Goal: Task Accomplishment & Management: Complete application form

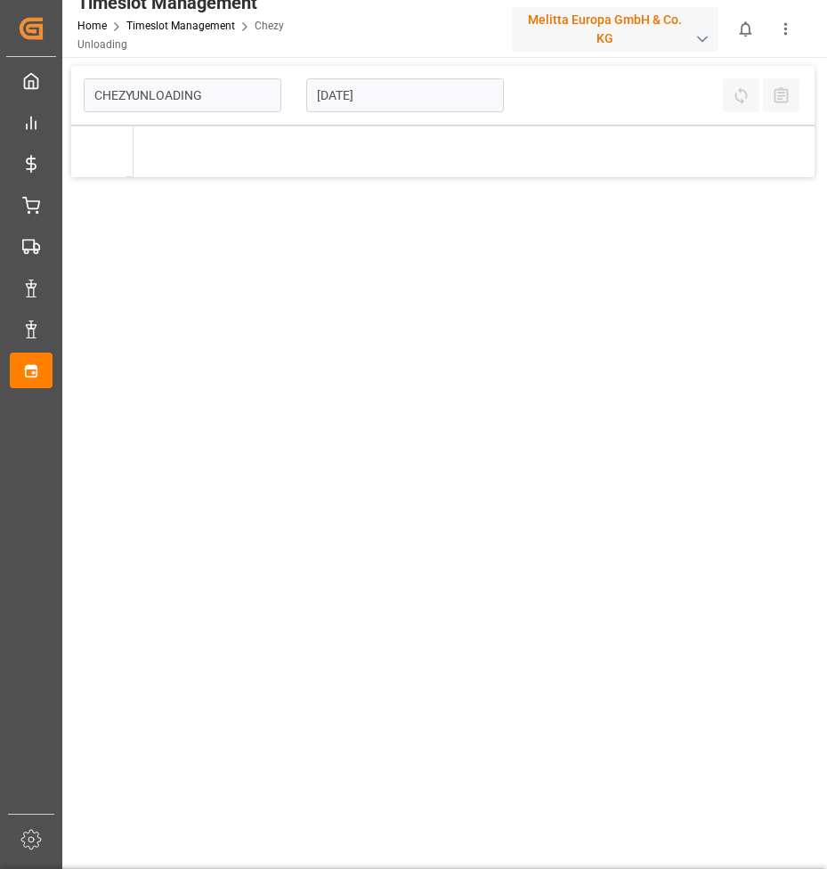
type input "Chezy Unloading"
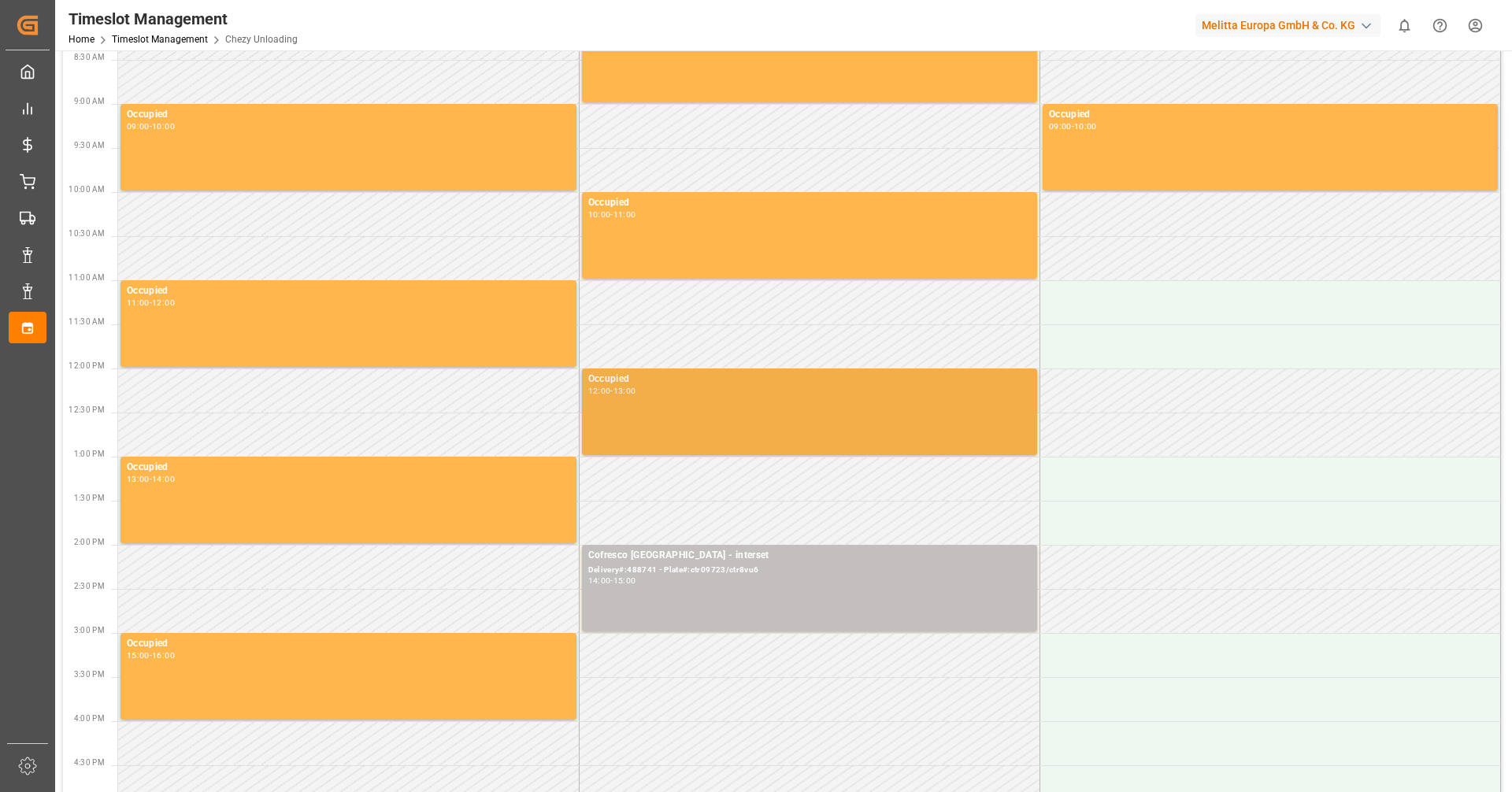
scroll to position [157, 0]
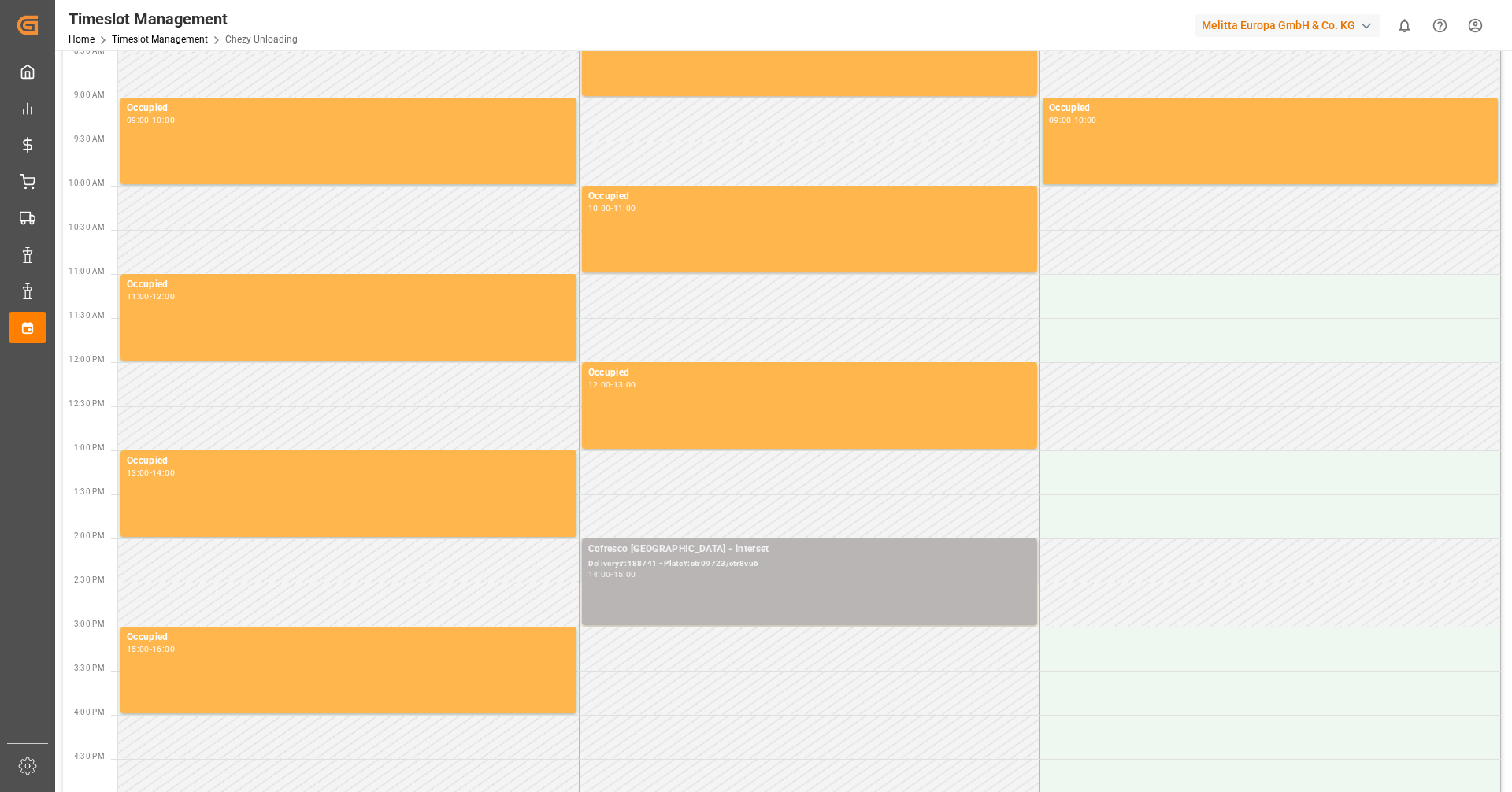
click at [731, 552] on div "Cofresco [GEOGRAPHIC_DATA] - interset" at bounding box center [809, 550] width 443 height 16
click at [731, 558] on div "Delivery#:488741 - Plate#:ctr09723/ctr8vu6" at bounding box center [809, 564] width 443 height 13
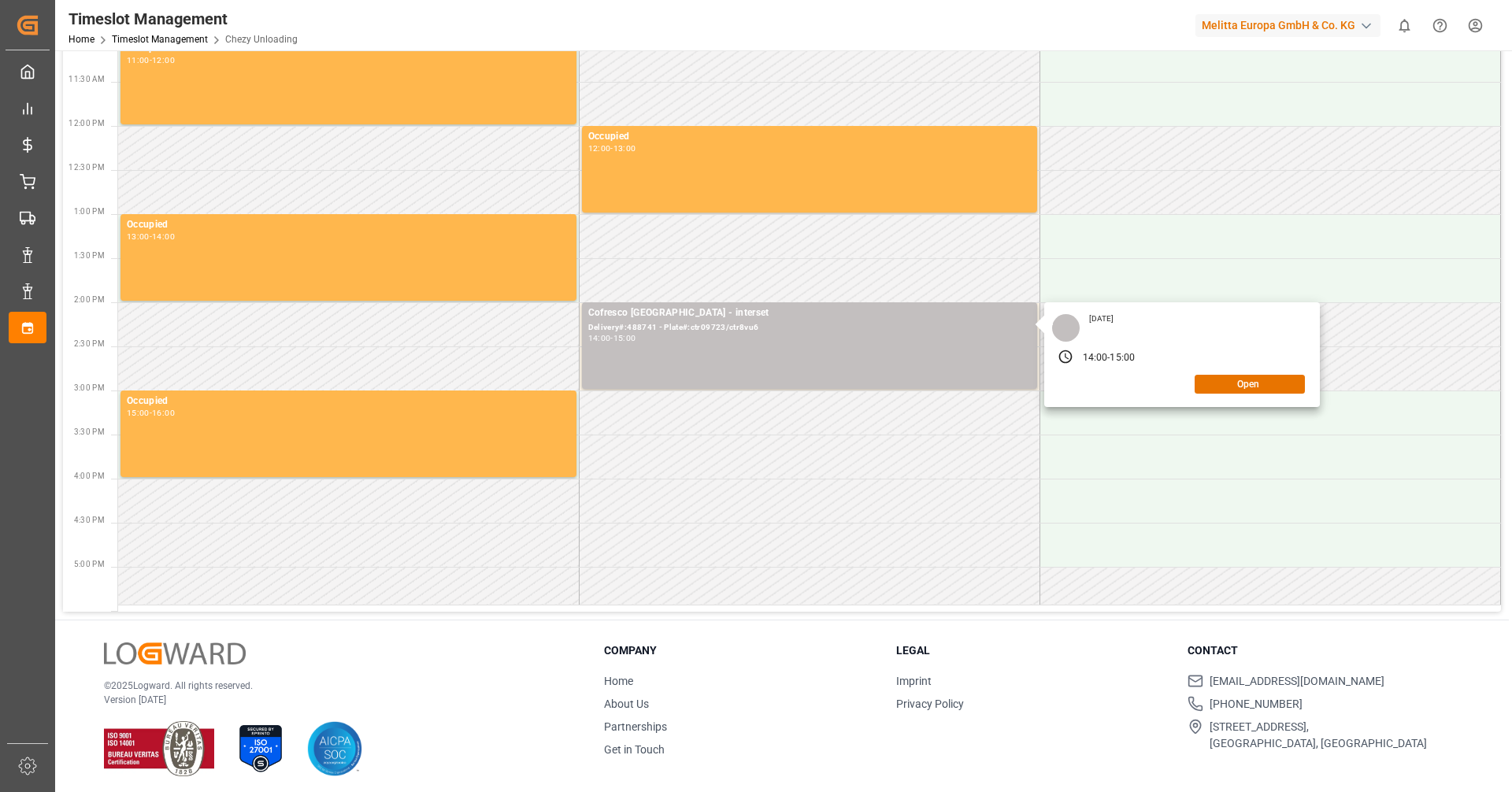
scroll to position [79, 0]
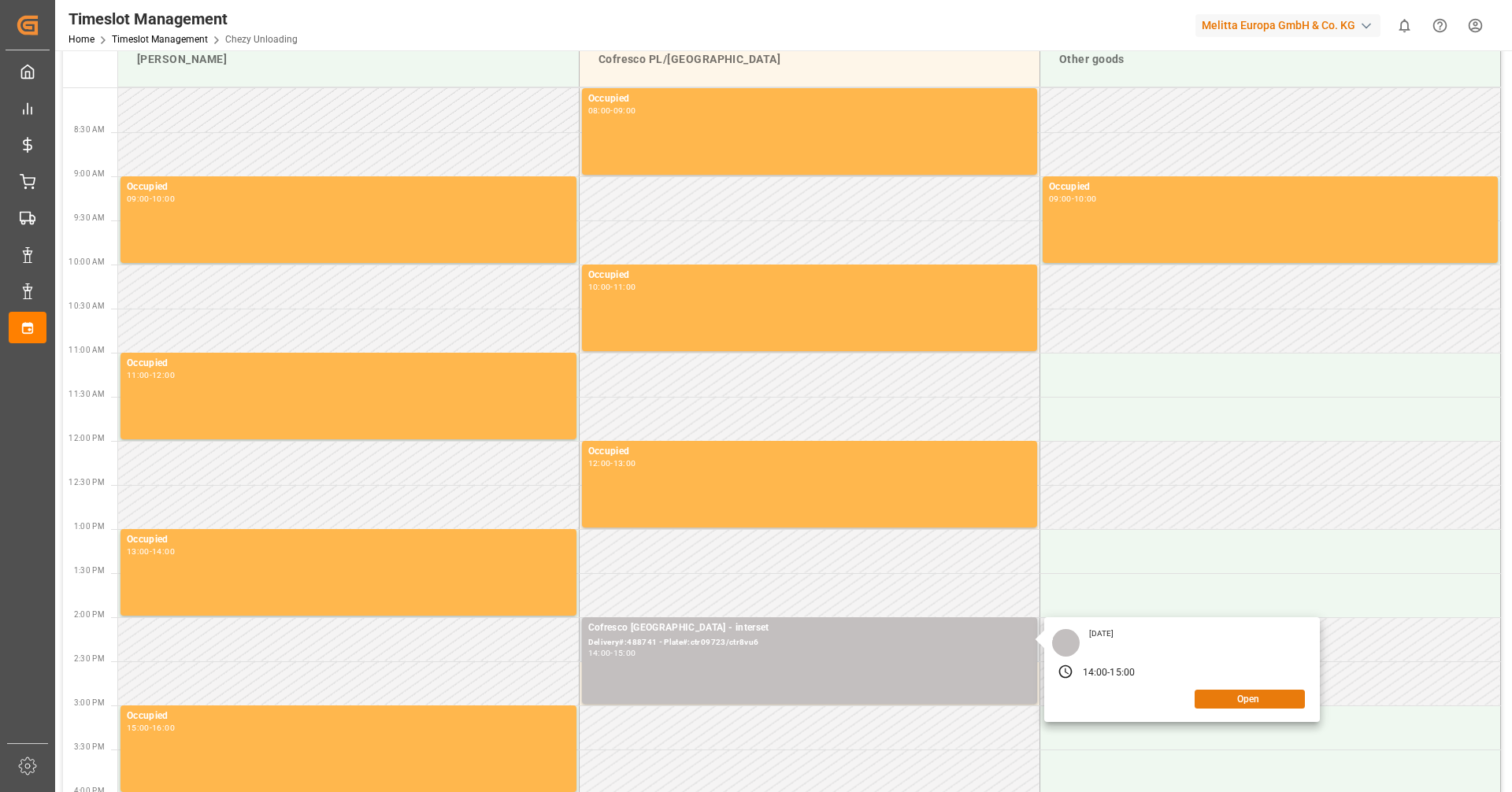
click at [731, 702] on button "Open" at bounding box center [1249, 698] width 111 height 19
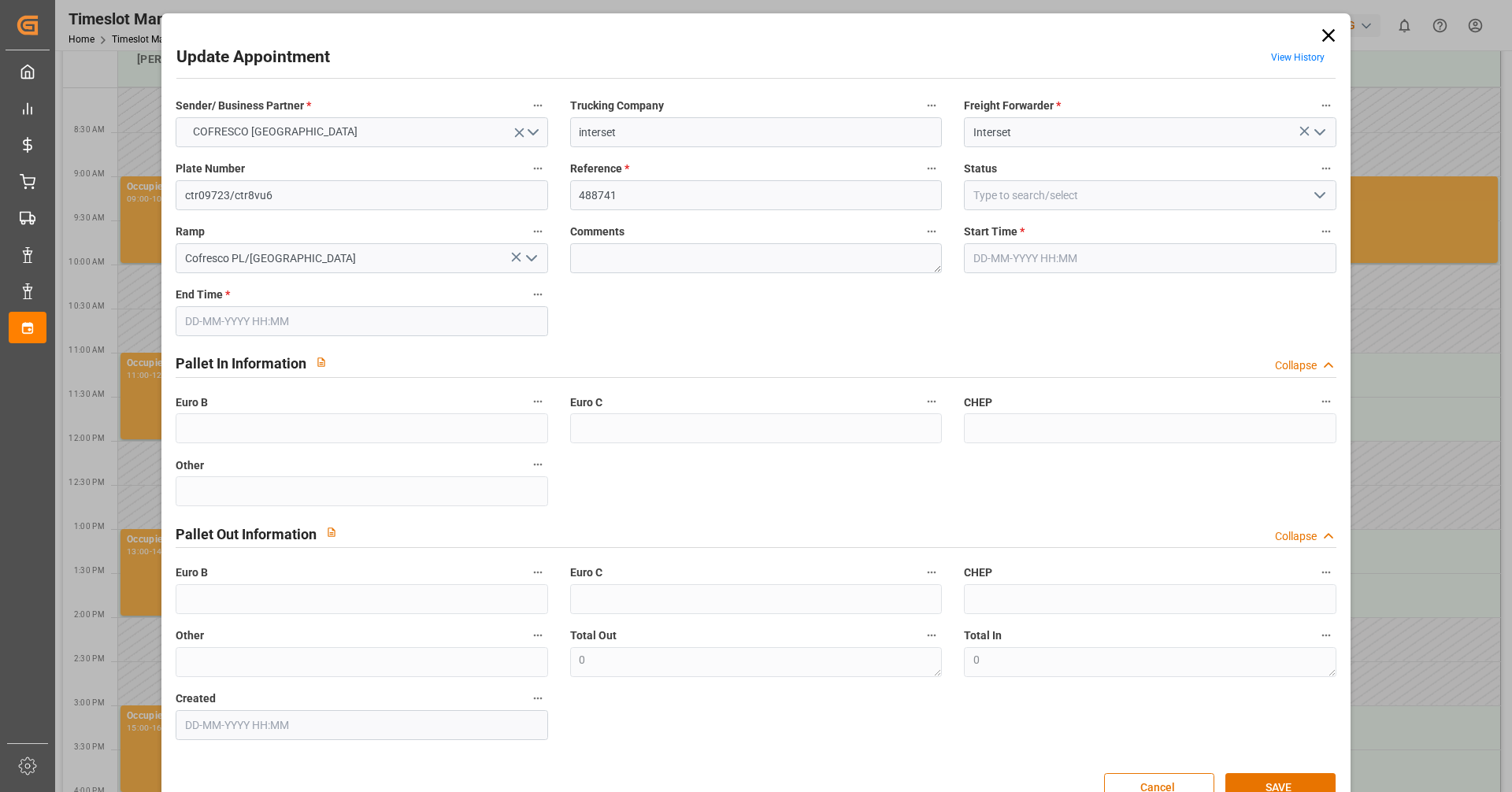
type input "[DATE] 14:00"
type input "[DATE] 15:00"
type input "[DATE] 07:51"
click at [278, 189] on input "ctr09723/ctr8vu6" at bounding box center [362, 195] width 371 height 30
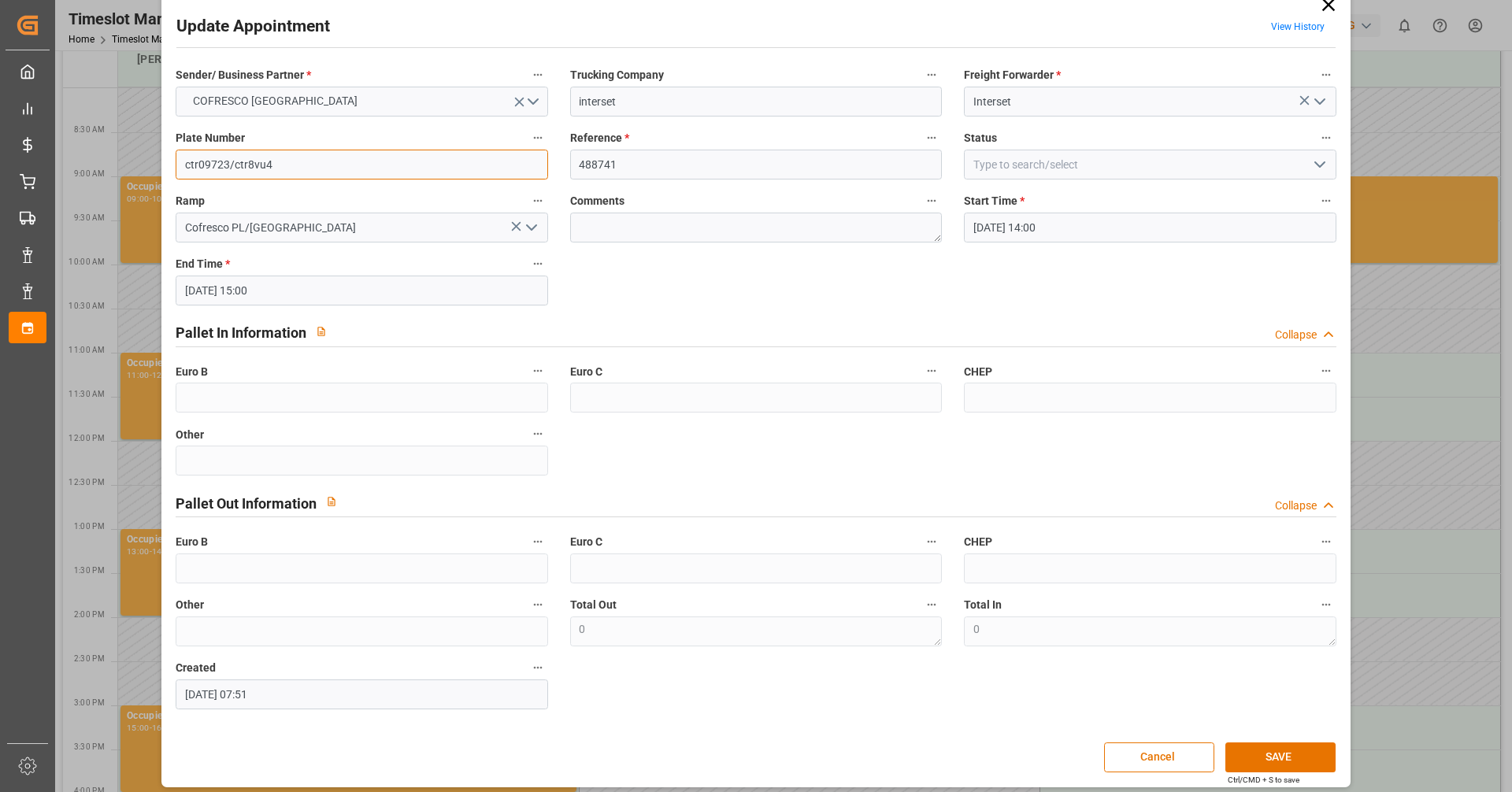
scroll to position [40, 0]
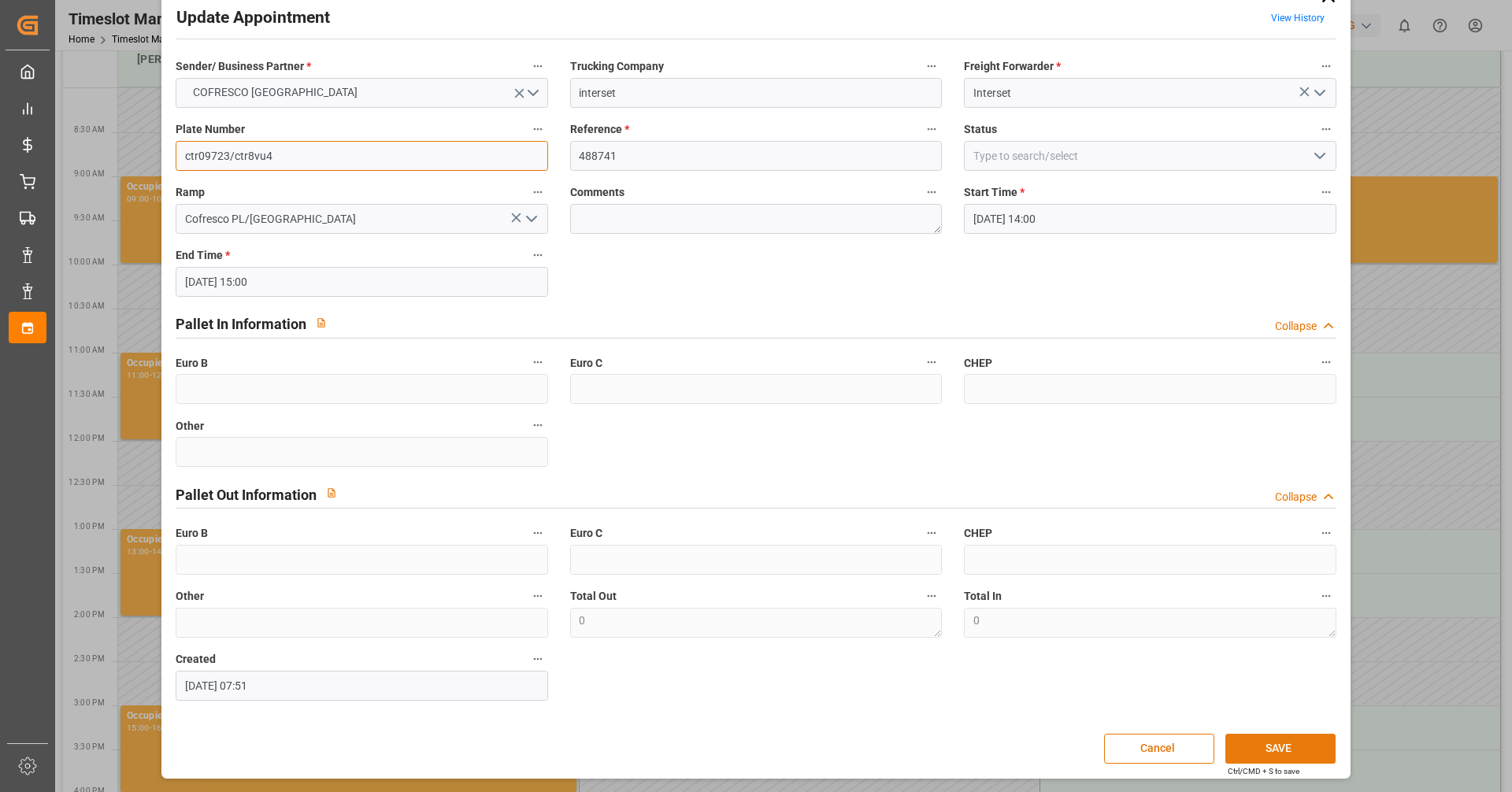
type input "ctr09723/ctr8vu4"
click at [731, 752] on button "SAVE" at bounding box center [1280, 749] width 111 height 30
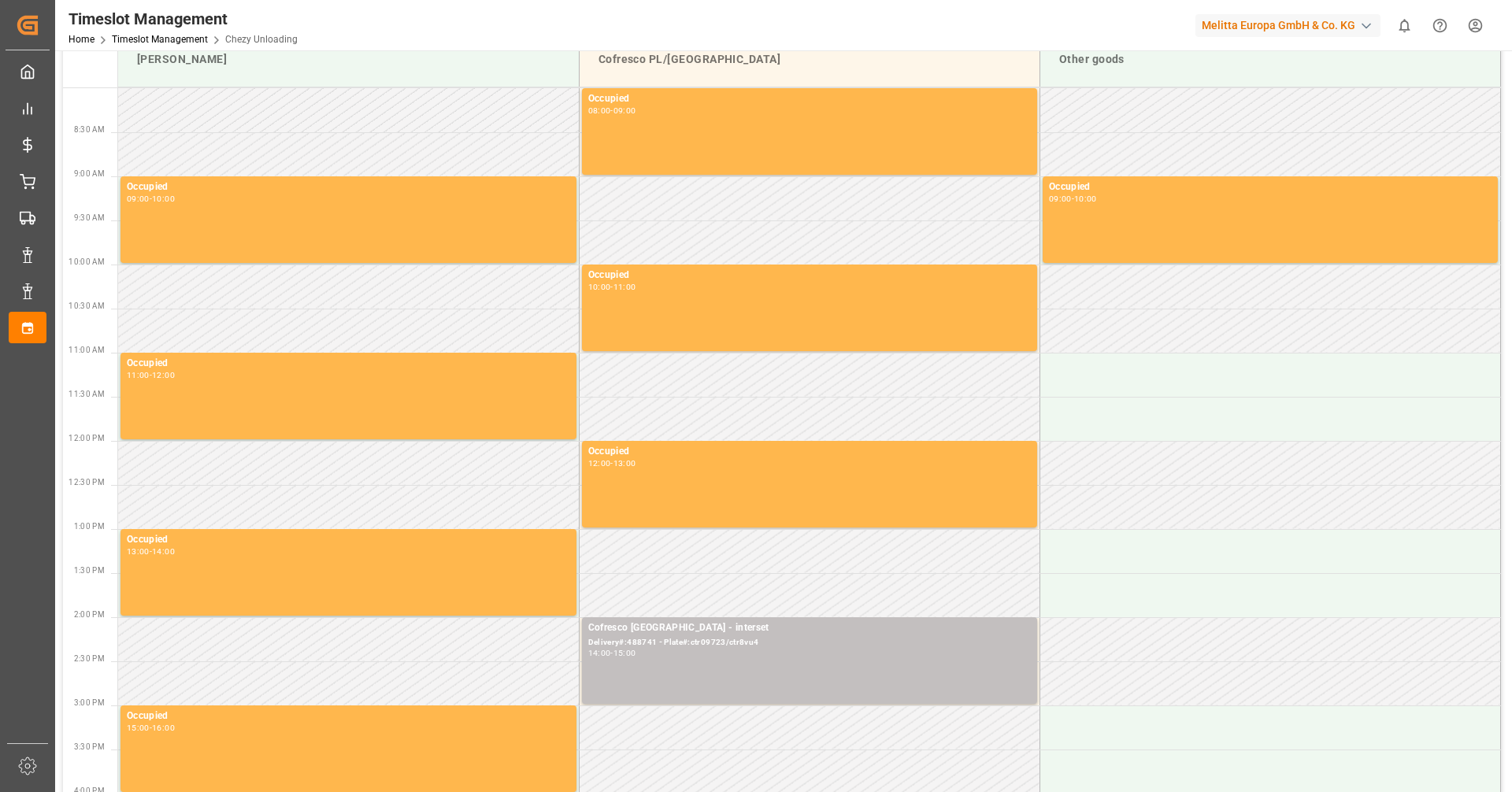
scroll to position [0, 0]
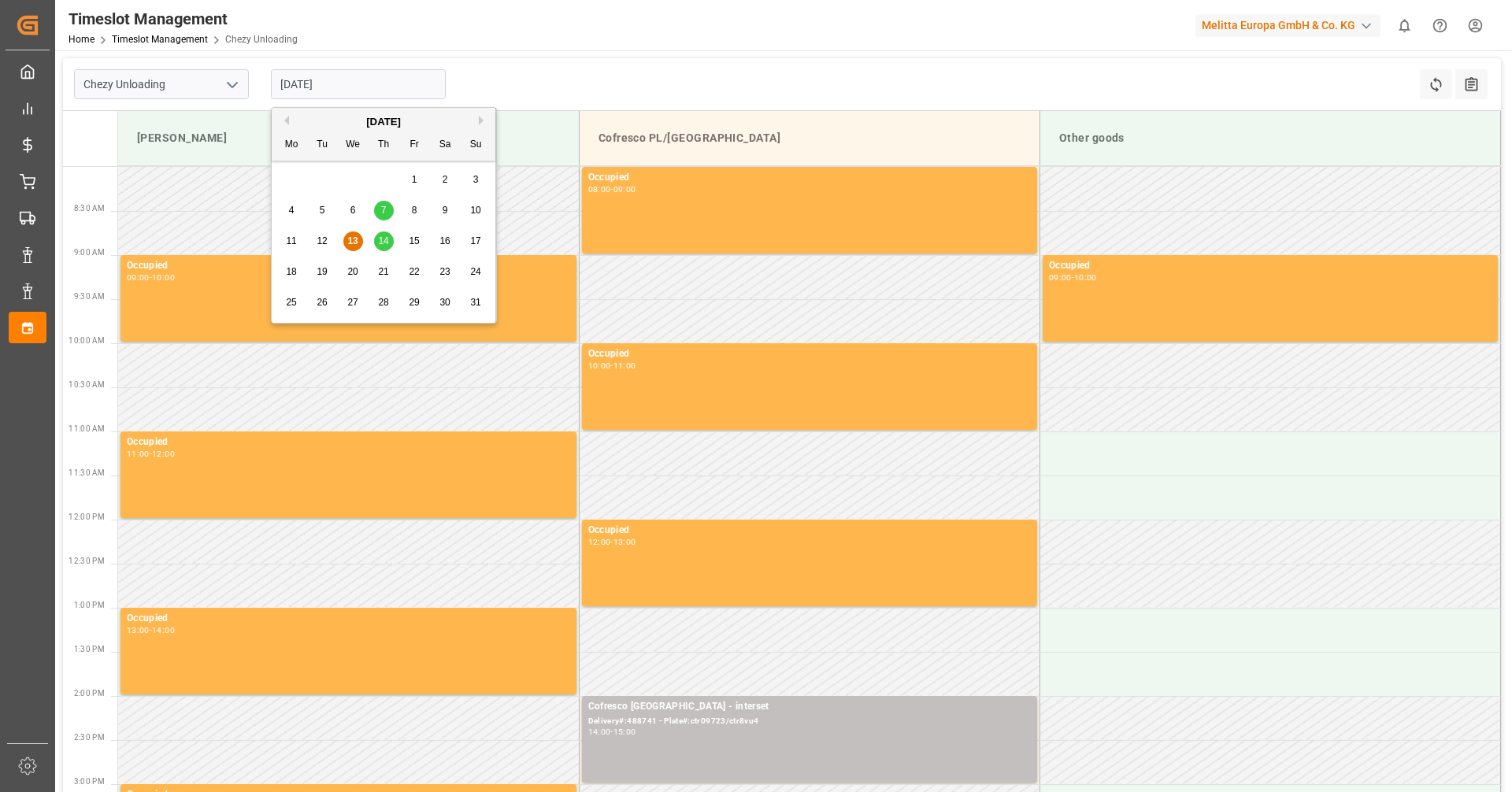
click at [321, 79] on input "[DATE]" at bounding box center [358, 84] width 175 height 30
click at [378, 275] on span "21" at bounding box center [384, 271] width 11 height 11
type input "[DATE]"
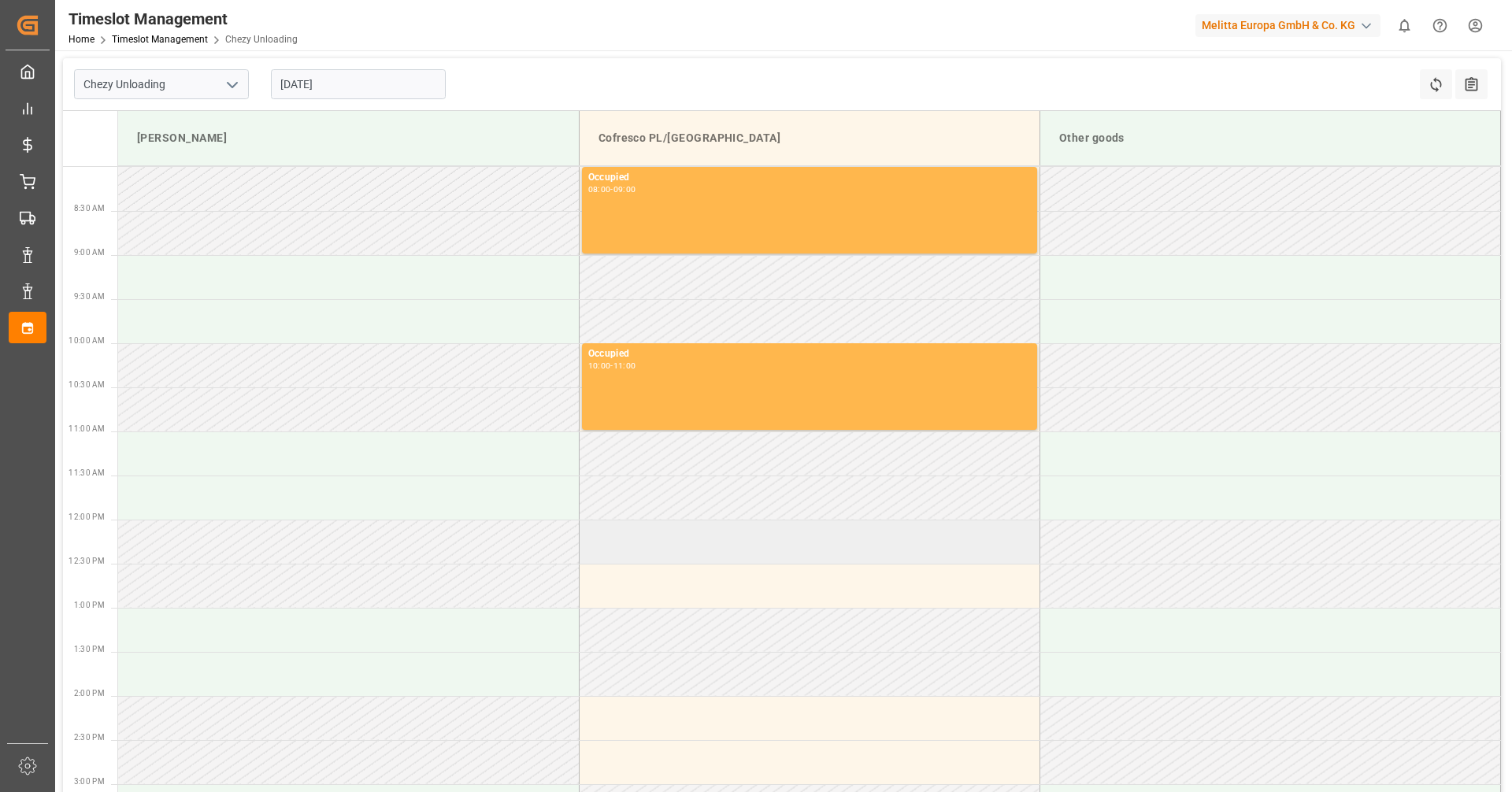
click at [731, 558] on td at bounding box center [809, 542] width 461 height 44
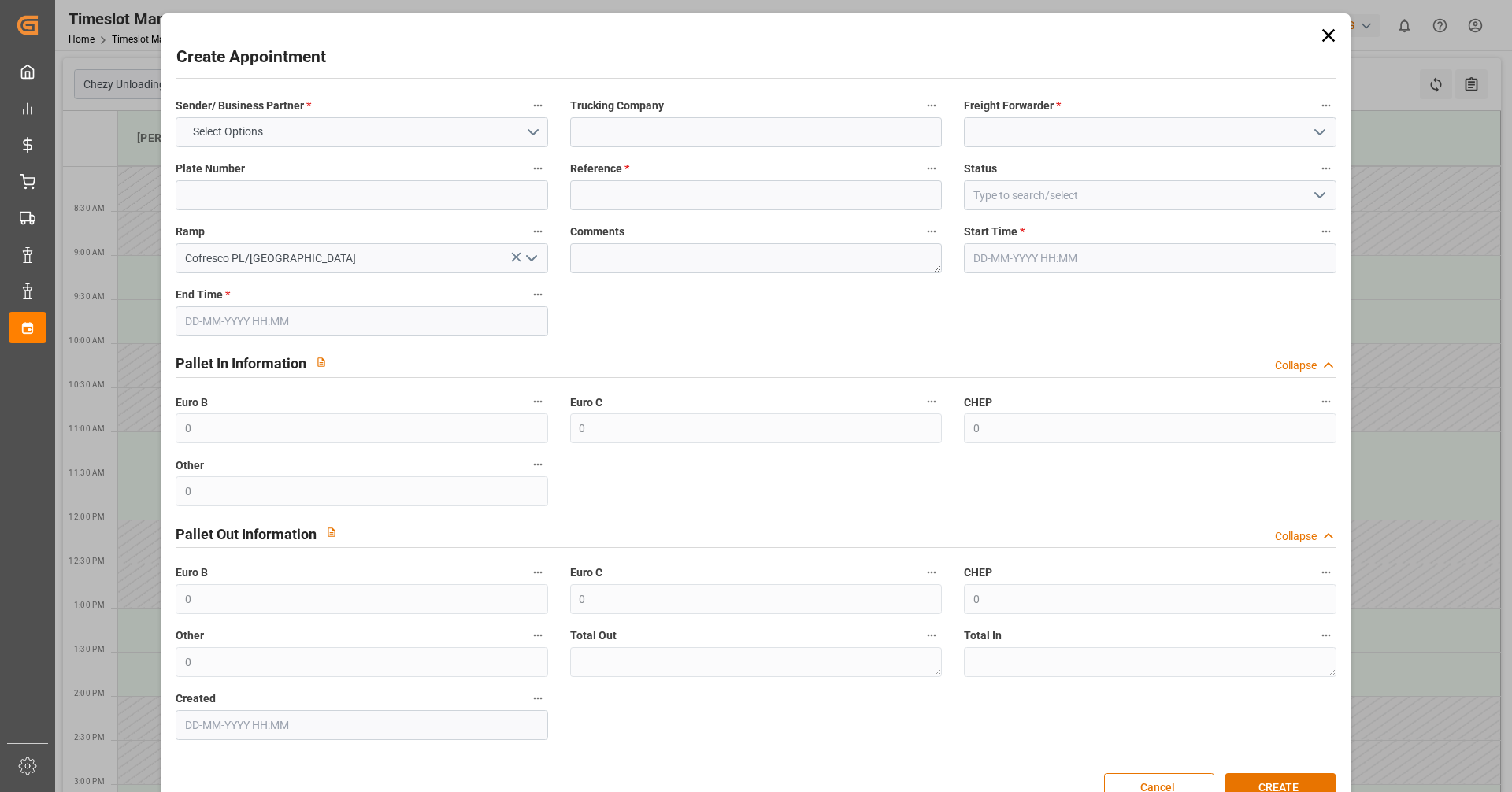
type input "[DATE] 12:00"
type input "[DATE] 13:00"
click at [394, 139] on button "Select Options" at bounding box center [362, 133] width 371 height 30
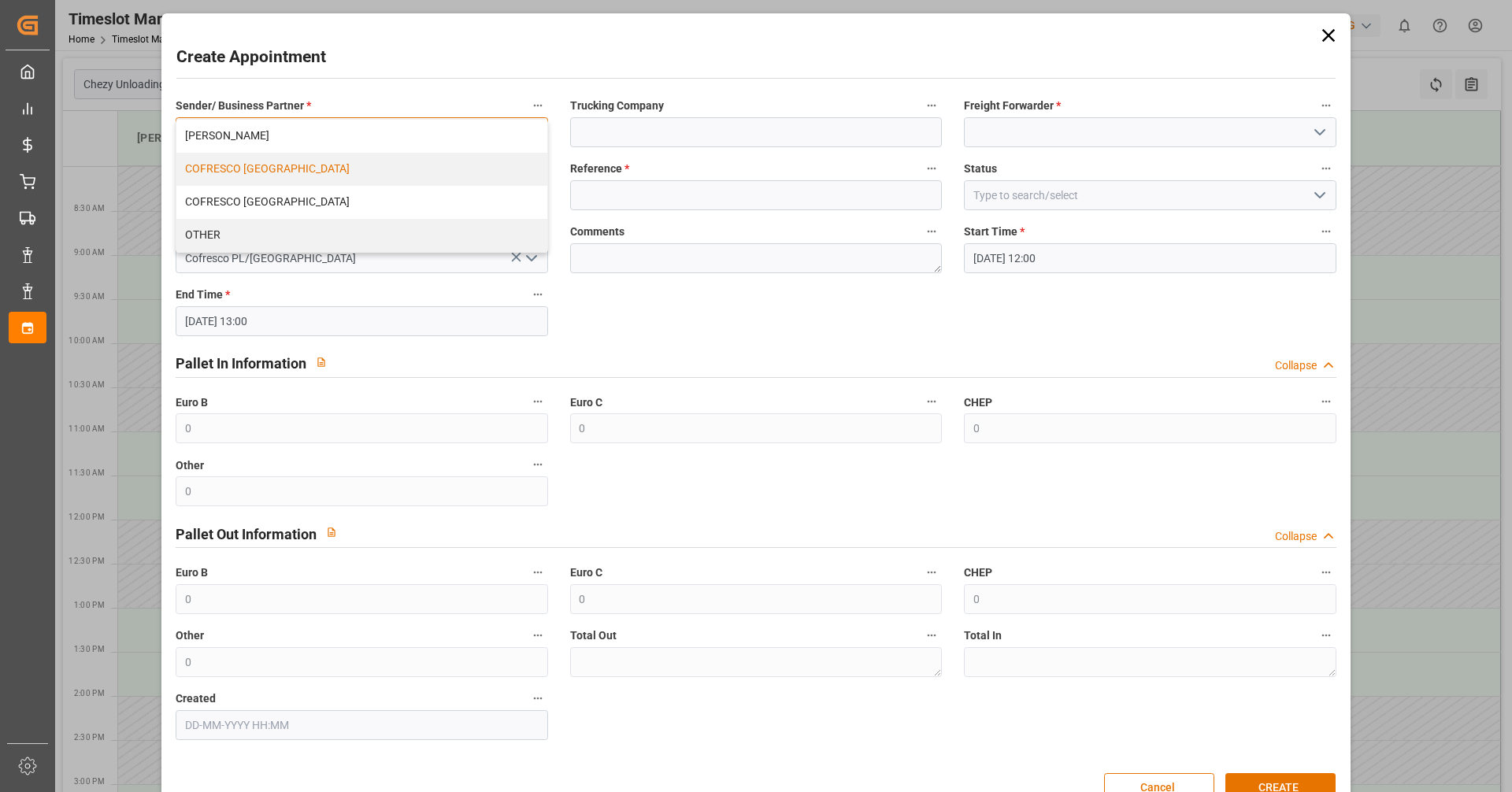
click at [292, 171] on div "COFRESCO [GEOGRAPHIC_DATA]" at bounding box center [362, 169] width 370 height 33
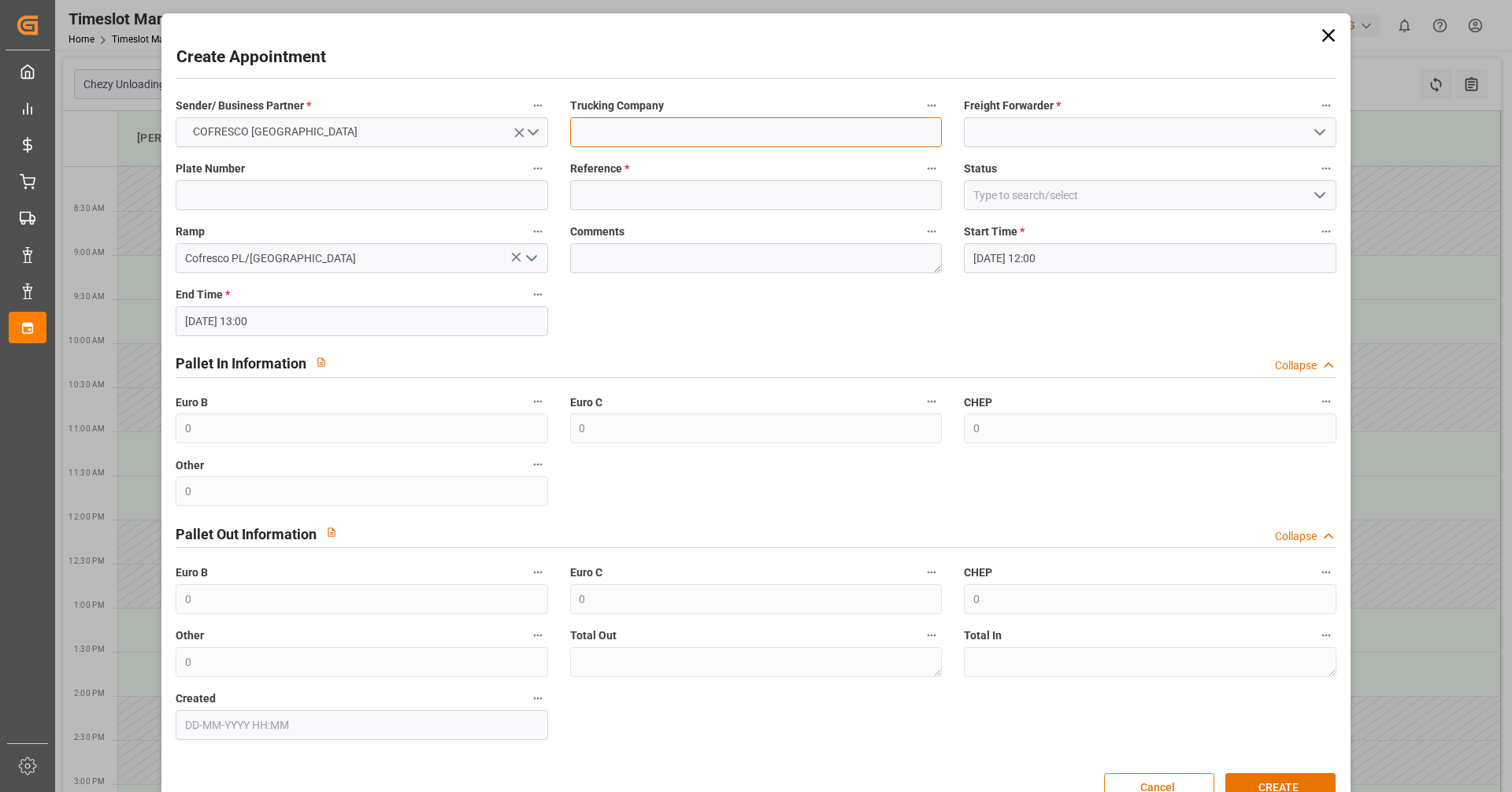
drag, startPoint x: 646, startPoint y: 118, endPoint x: 642, endPoint y: 128, distance: 10.8
click at [645, 119] on input at bounding box center [756, 133] width 371 height 30
type input "INTERSER"
click at [731, 128] on input at bounding box center [1149, 133] width 371 height 30
click at [731, 135] on input at bounding box center [1149, 133] width 371 height 30
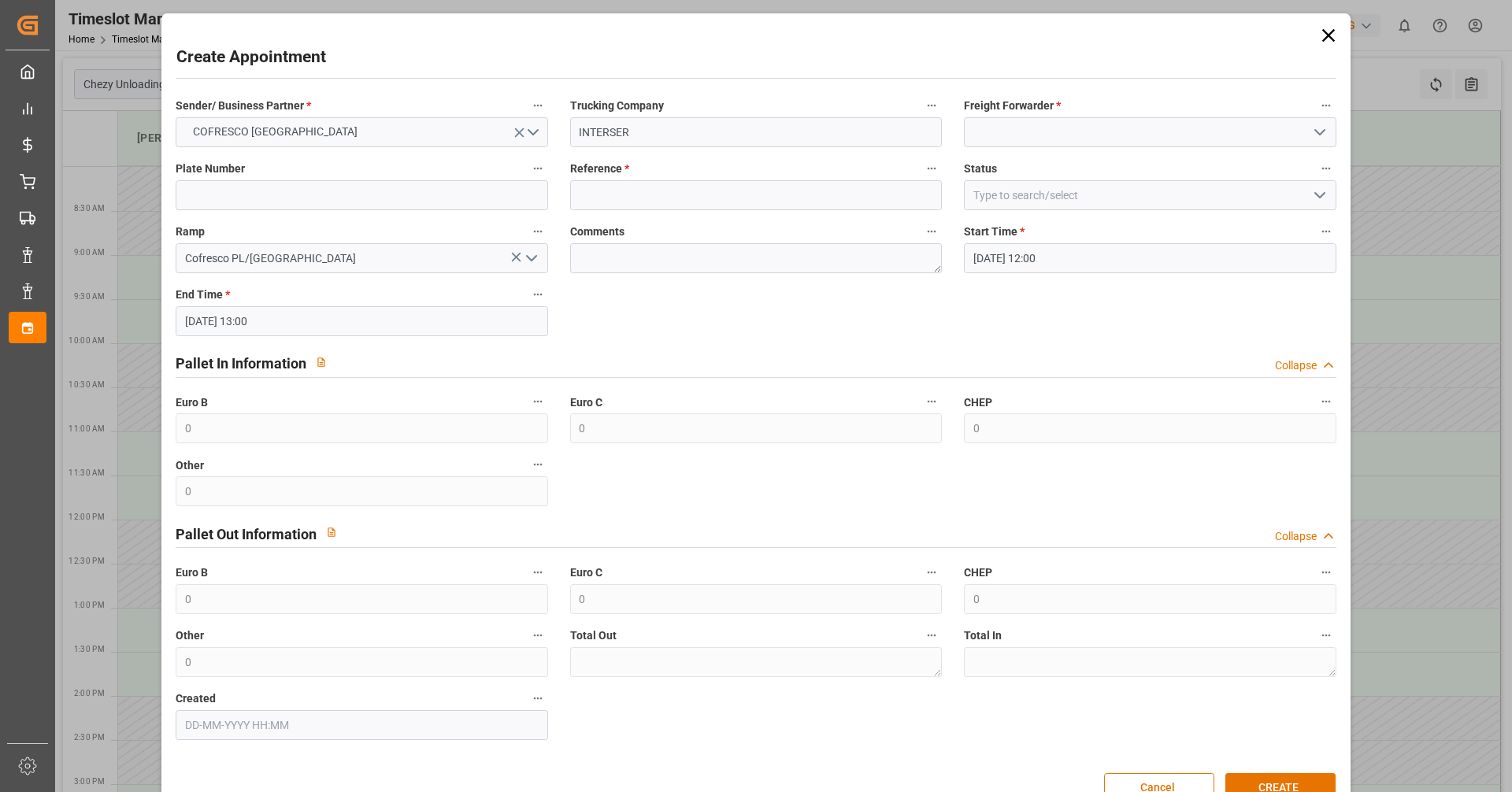
click at [731, 132] on icon "open menu" at bounding box center [1319, 132] width 19 height 19
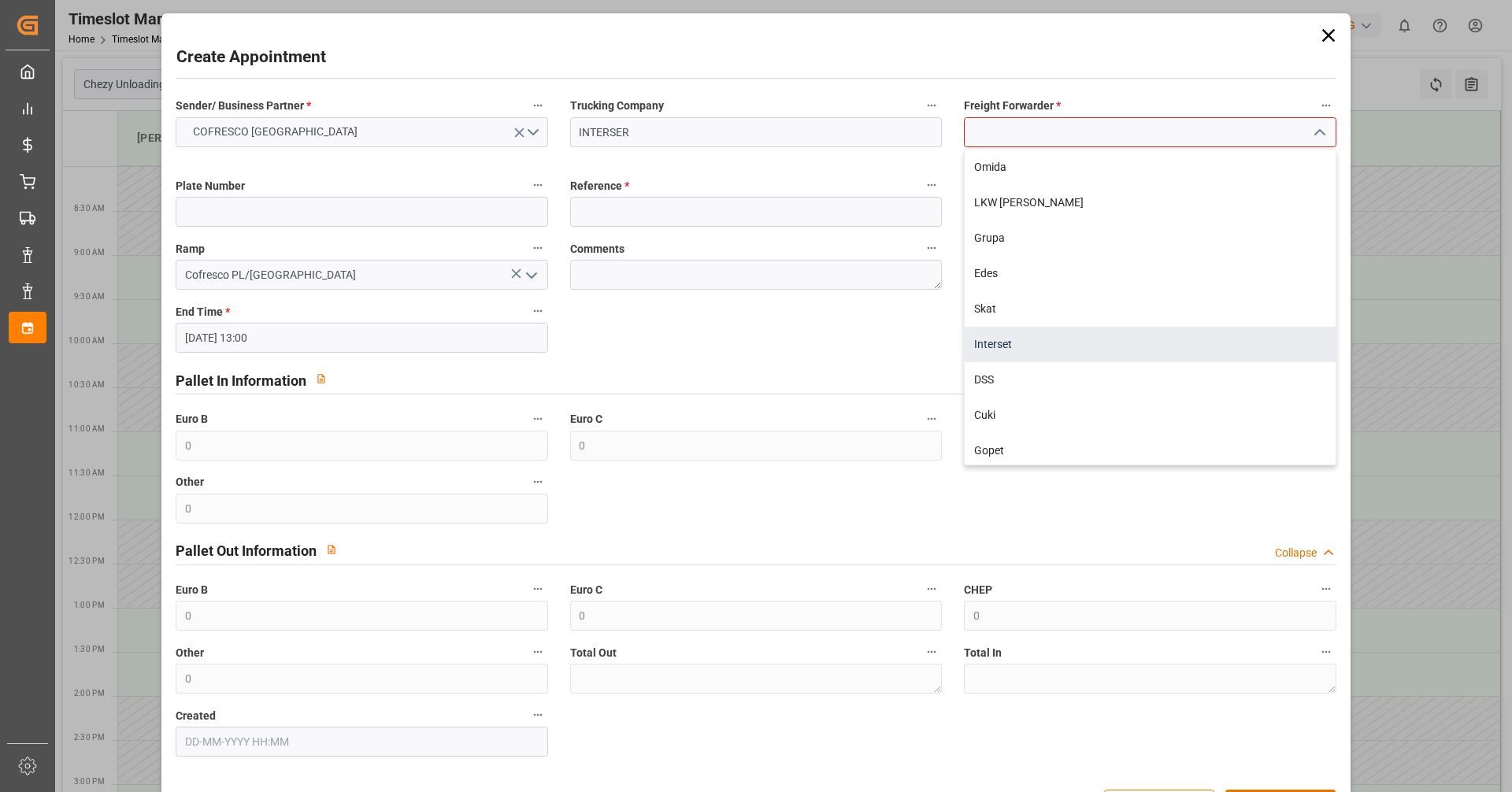
click at [731, 349] on div "Interset" at bounding box center [1149, 345] width 370 height 35
type input "Interset"
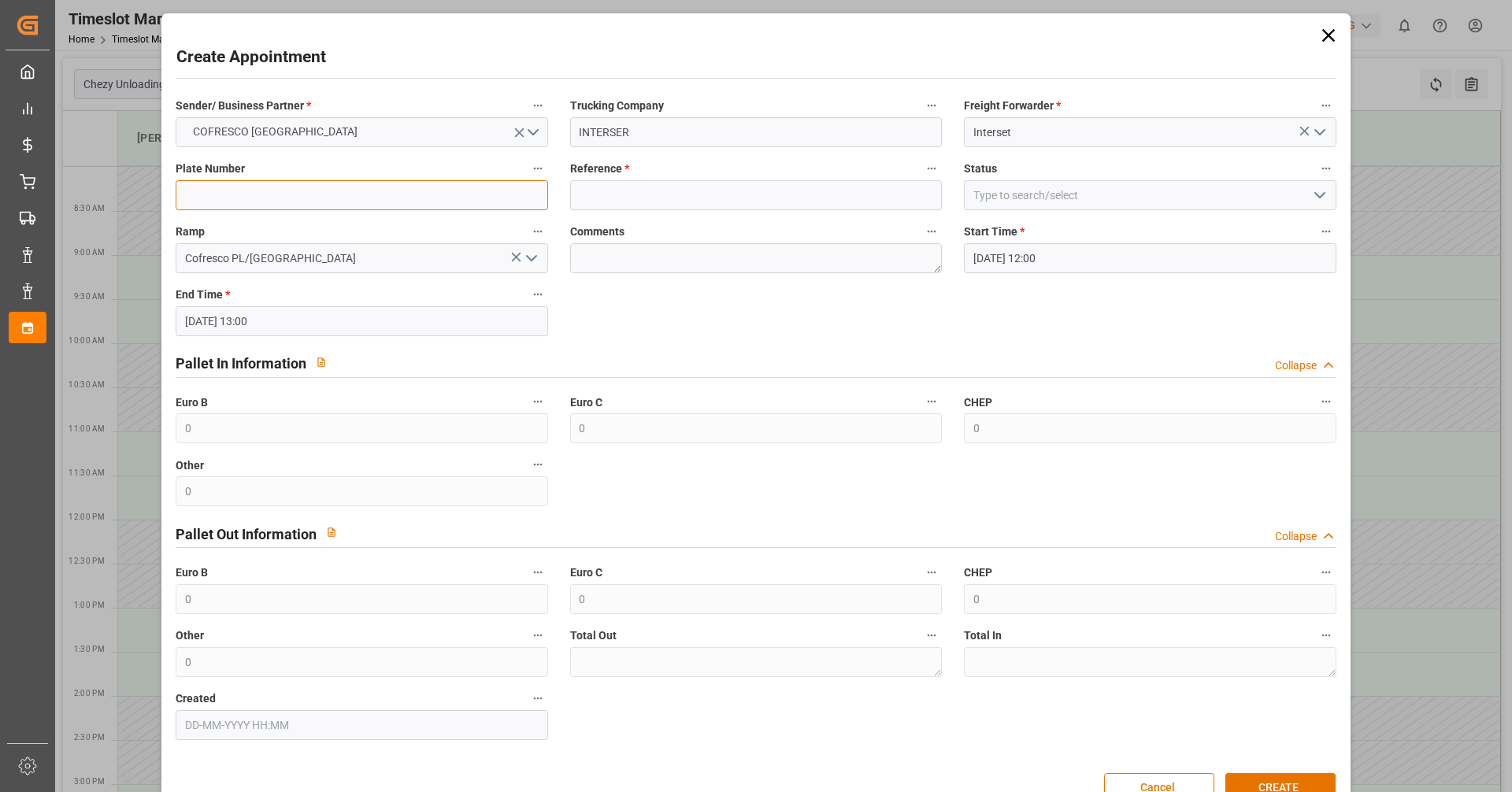
click at [330, 201] on input at bounding box center [362, 195] width 371 height 30
type input "ctr09723/ctr8vu4"
drag, startPoint x: 623, startPoint y: 197, endPoint x: 590, endPoint y: 197, distance: 33.0
click at [590, 197] on input "488741" at bounding box center [756, 195] width 371 height 30
type input "48"
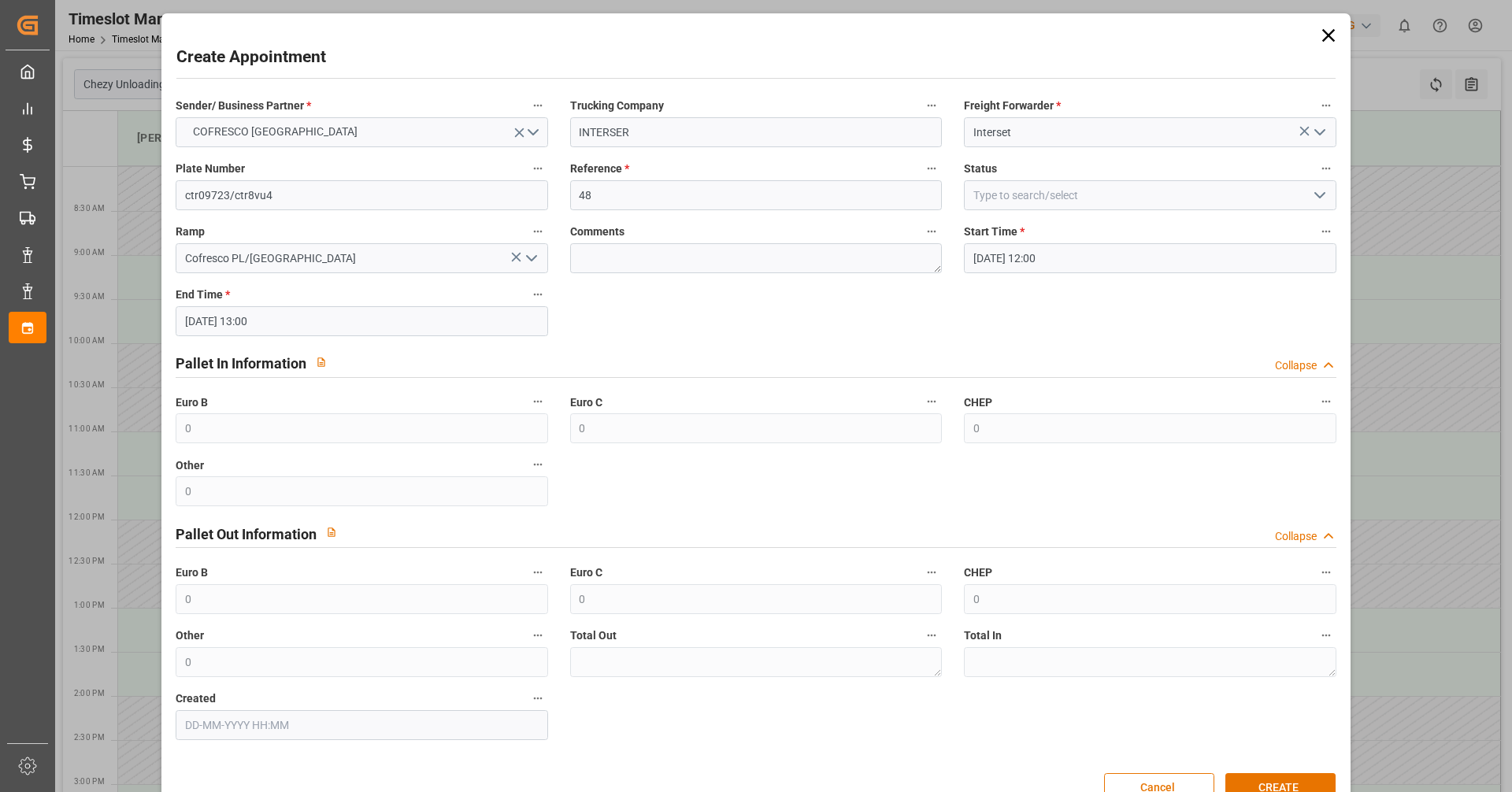
click at [731, 302] on div "Sender/ Business Partner * COFRESCO POLAND Trucking Company INTERSER Freight Fo…" at bounding box center [755, 418] width 1182 height 656
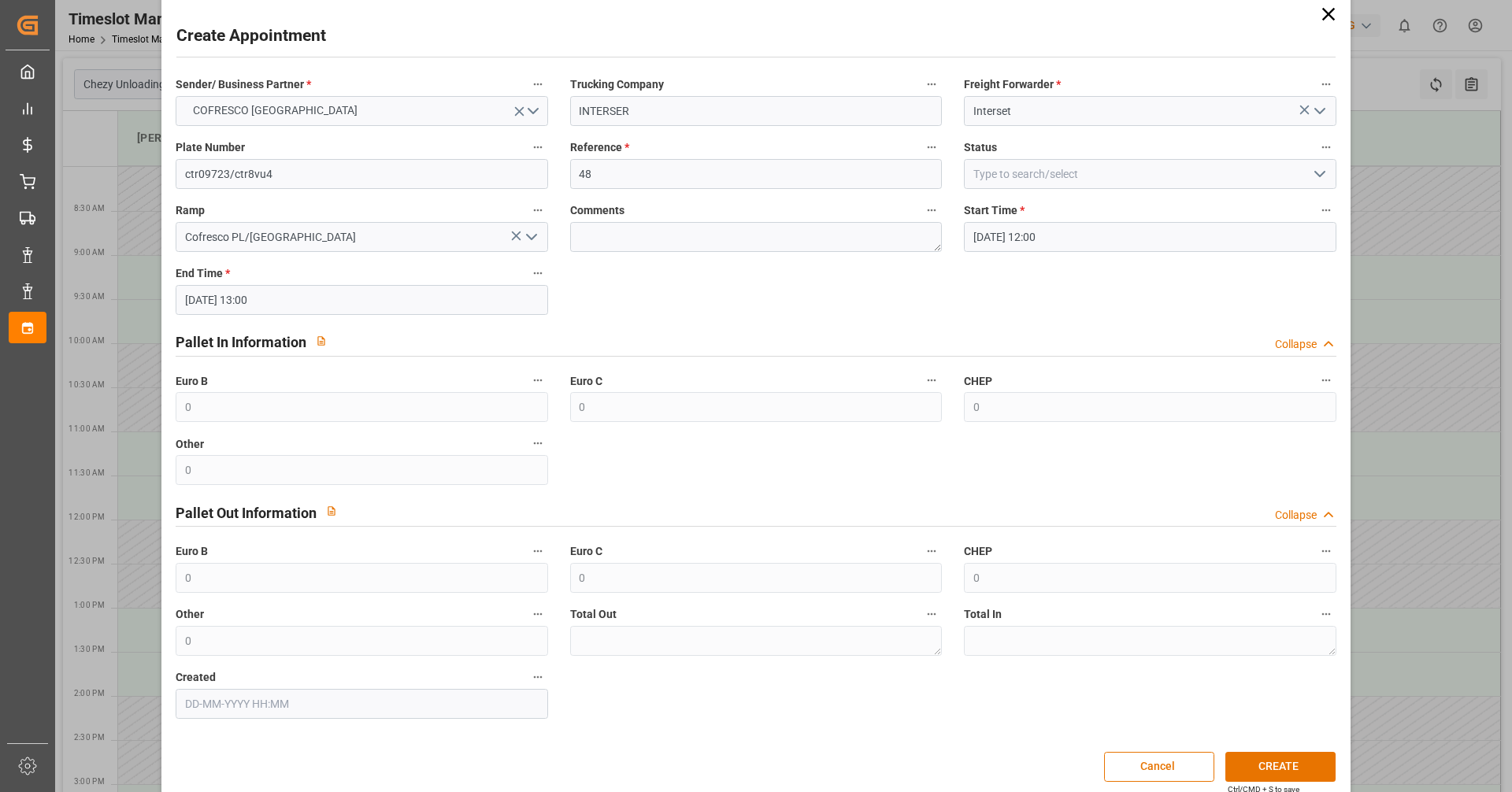
scroll to position [40, 0]
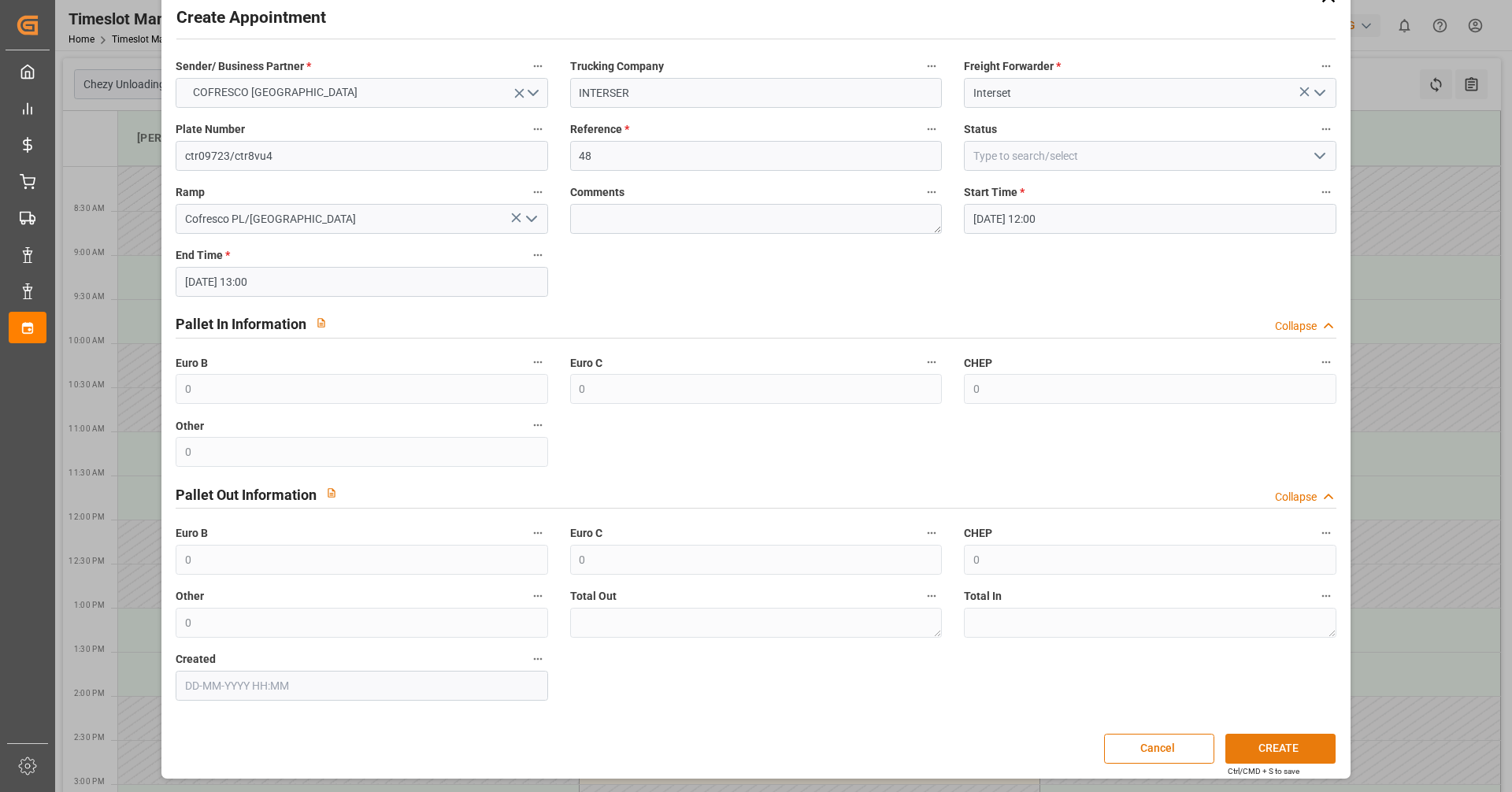
click at [731, 737] on button "CREATE" at bounding box center [1280, 749] width 111 height 30
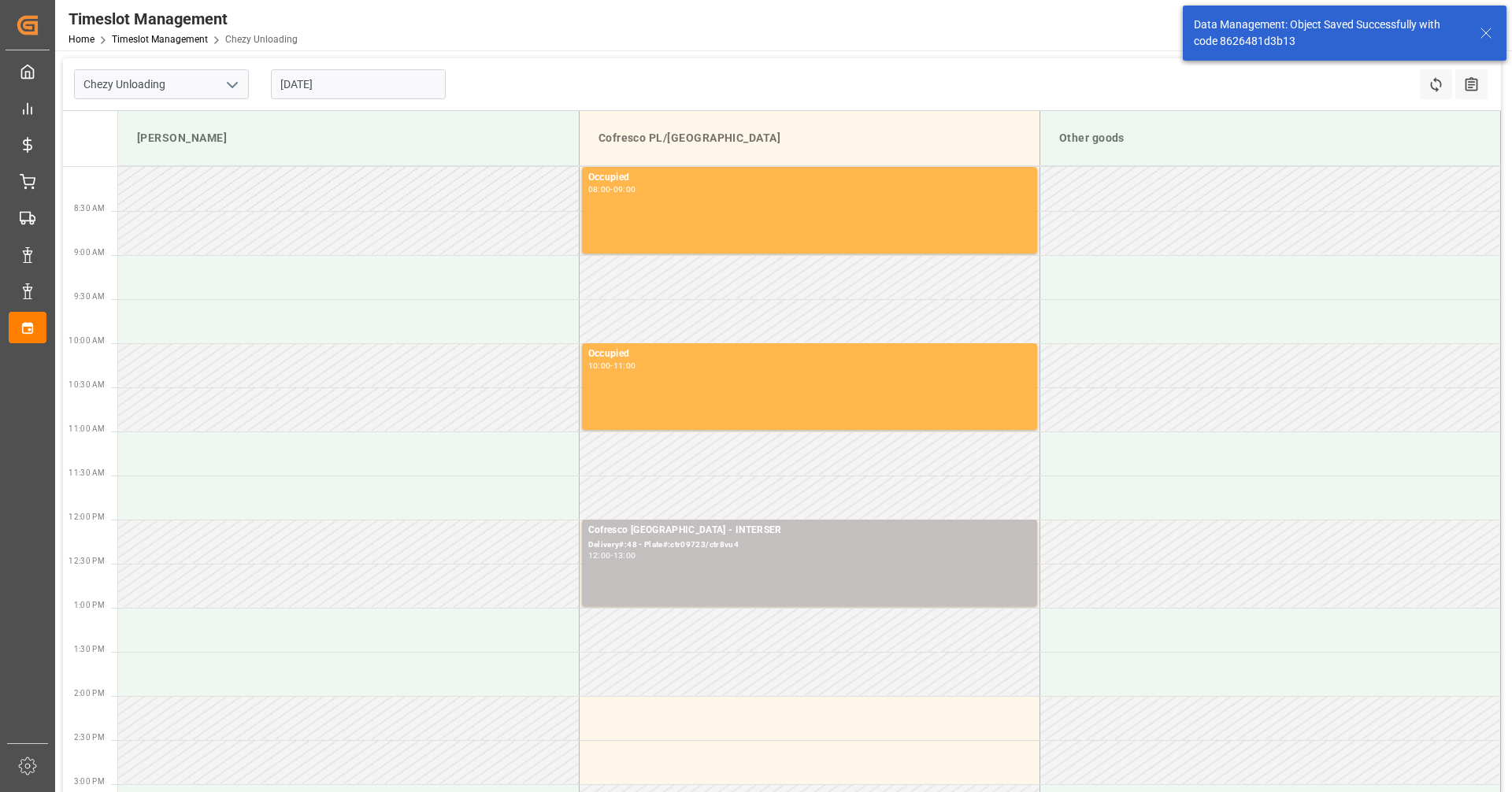
click at [400, 89] on input "[DATE]" at bounding box center [358, 84] width 175 height 30
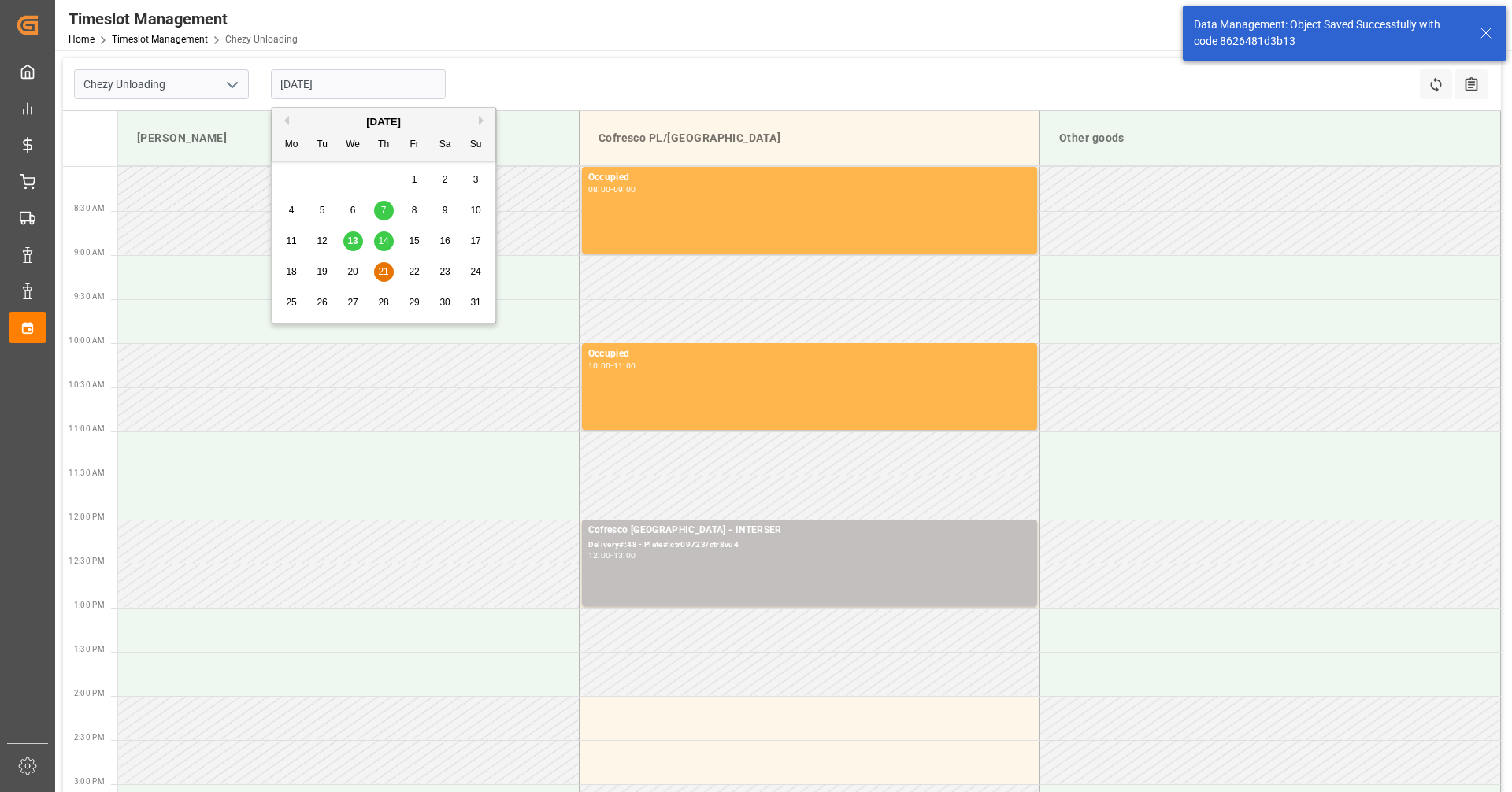
click at [407, 267] on div "22" at bounding box center [415, 271] width 19 height 19
type input "[DATE]"
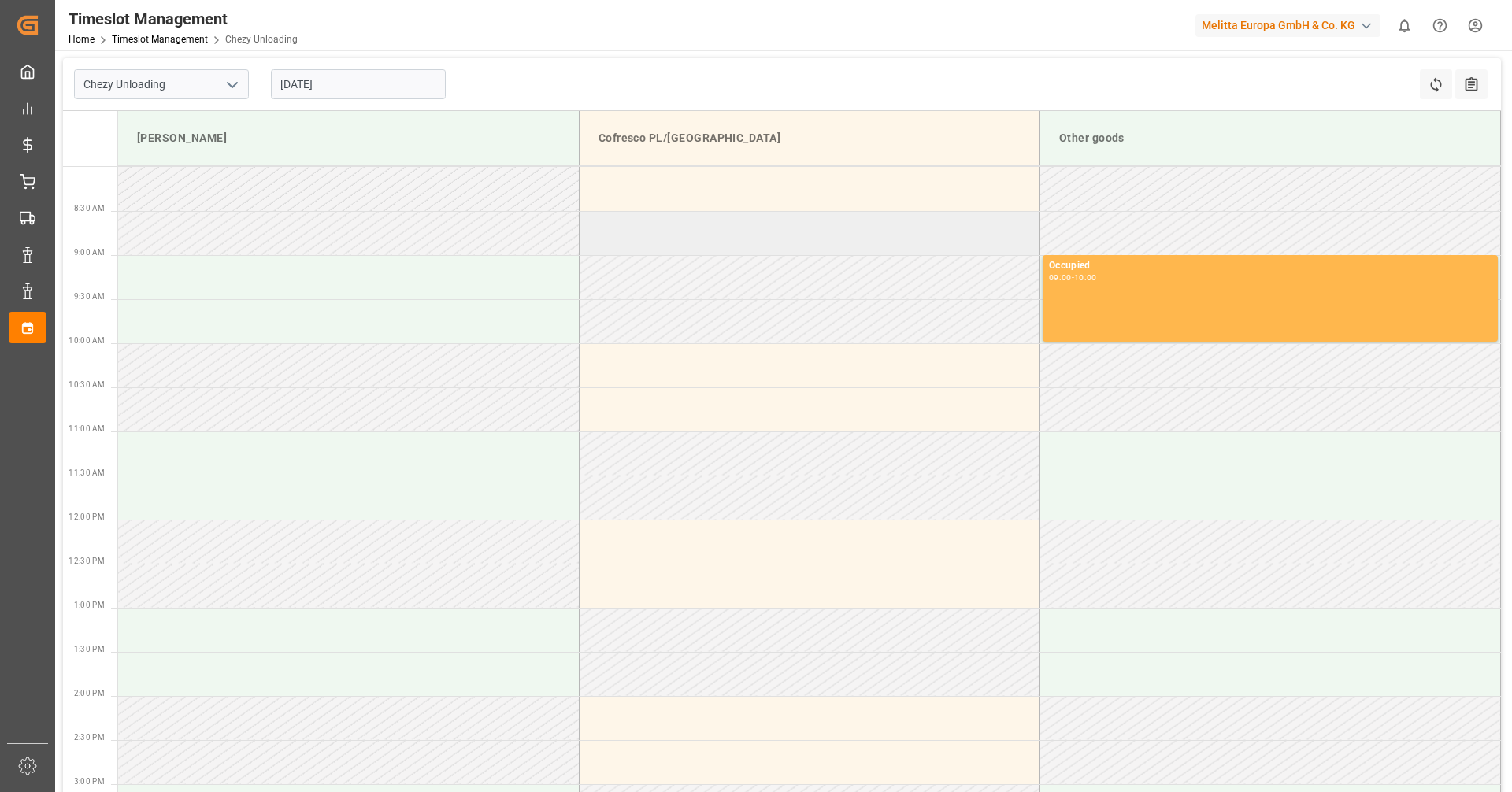
click at [693, 223] on td at bounding box center [809, 233] width 461 height 44
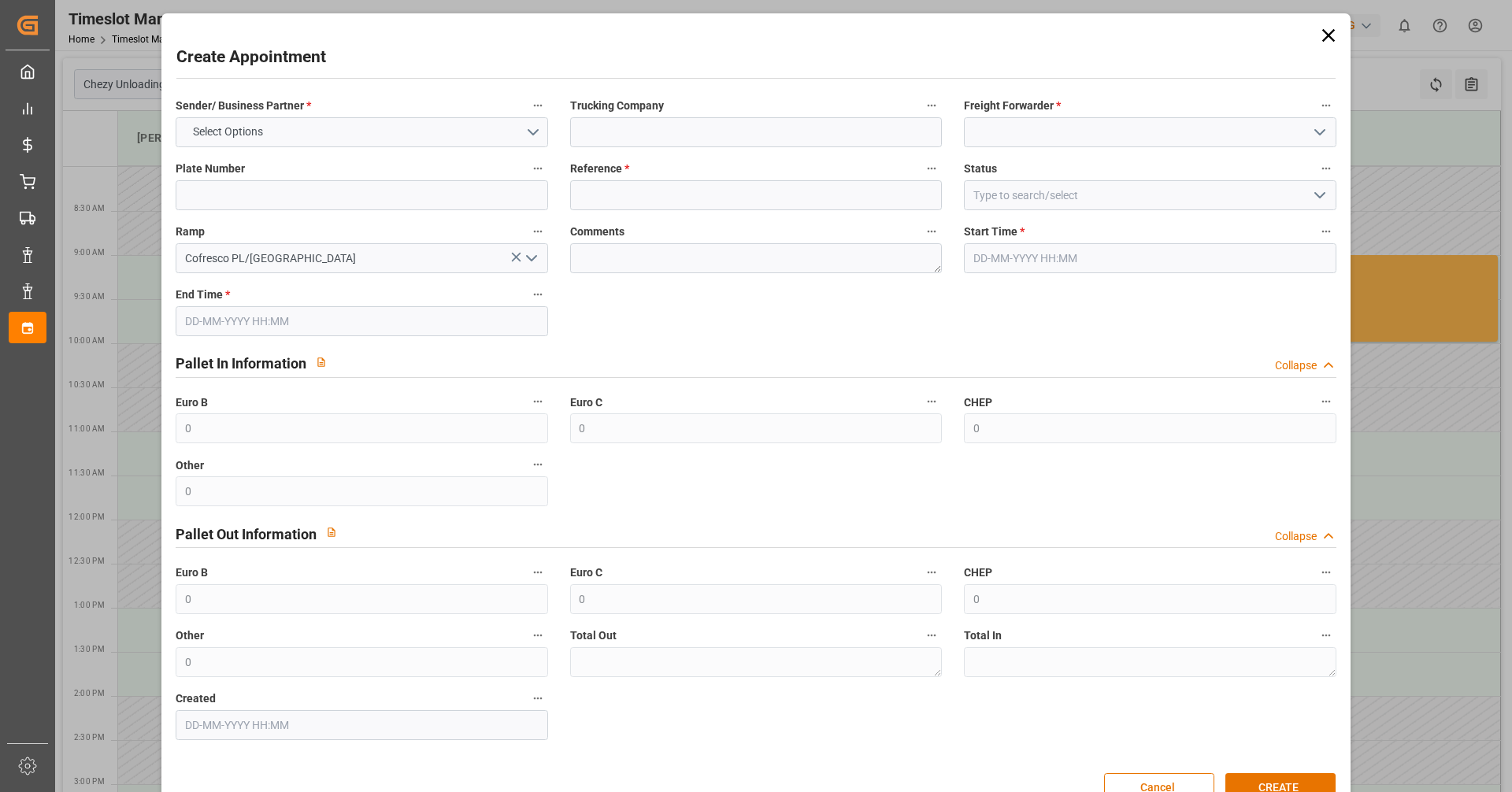
type input "[DATE] 08:30"
type input "[DATE] 09:30"
click at [320, 132] on button "Select Options" at bounding box center [362, 133] width 371 height 30
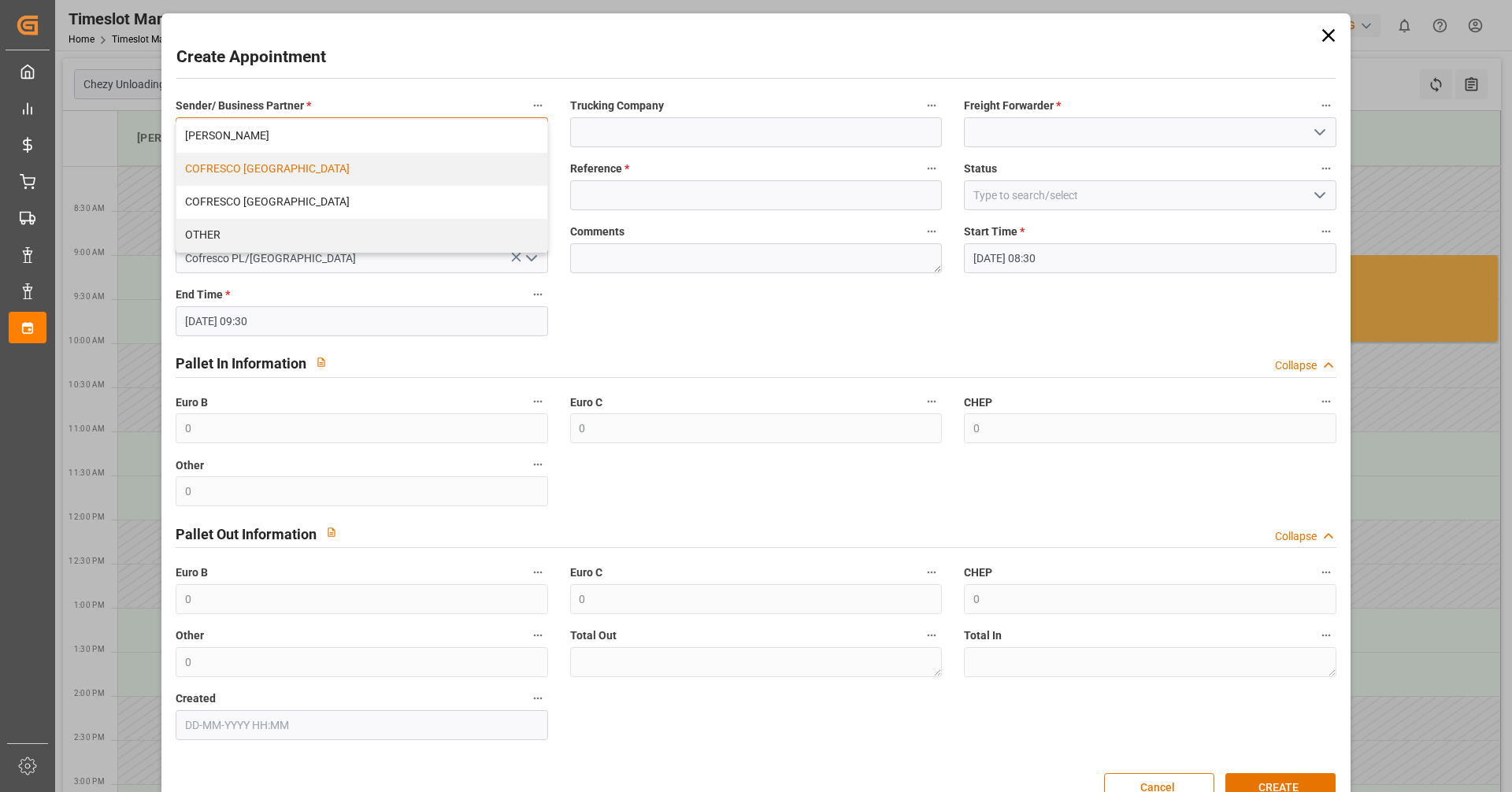
click at [258, 158] on div "COFRESCO [GEOGRAPHIC_DATA]" at bounding box center [362, 169] width 370 height 33
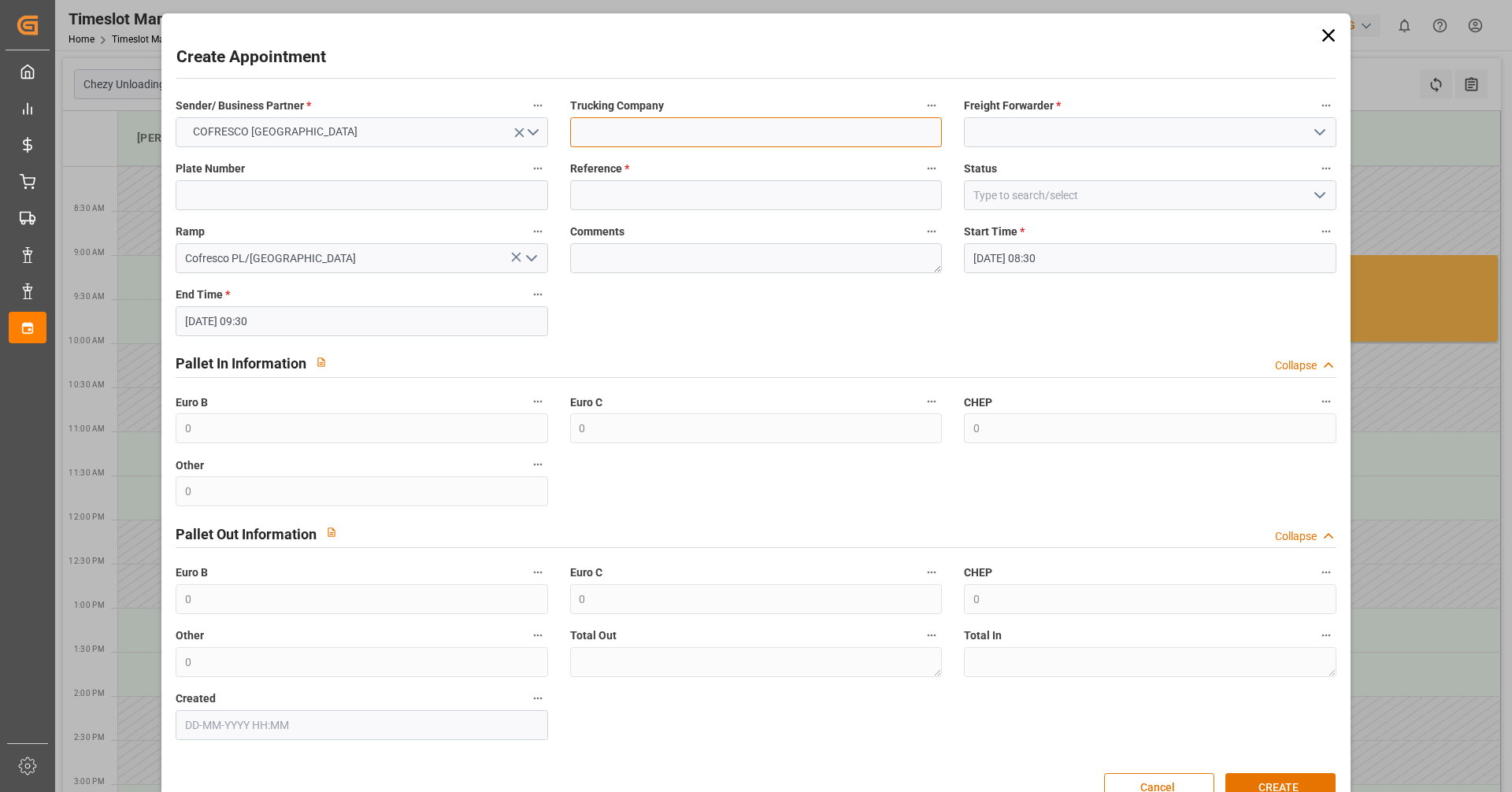
click at [604, 131] on input at bounding box center [756, 133] width 371 height 30
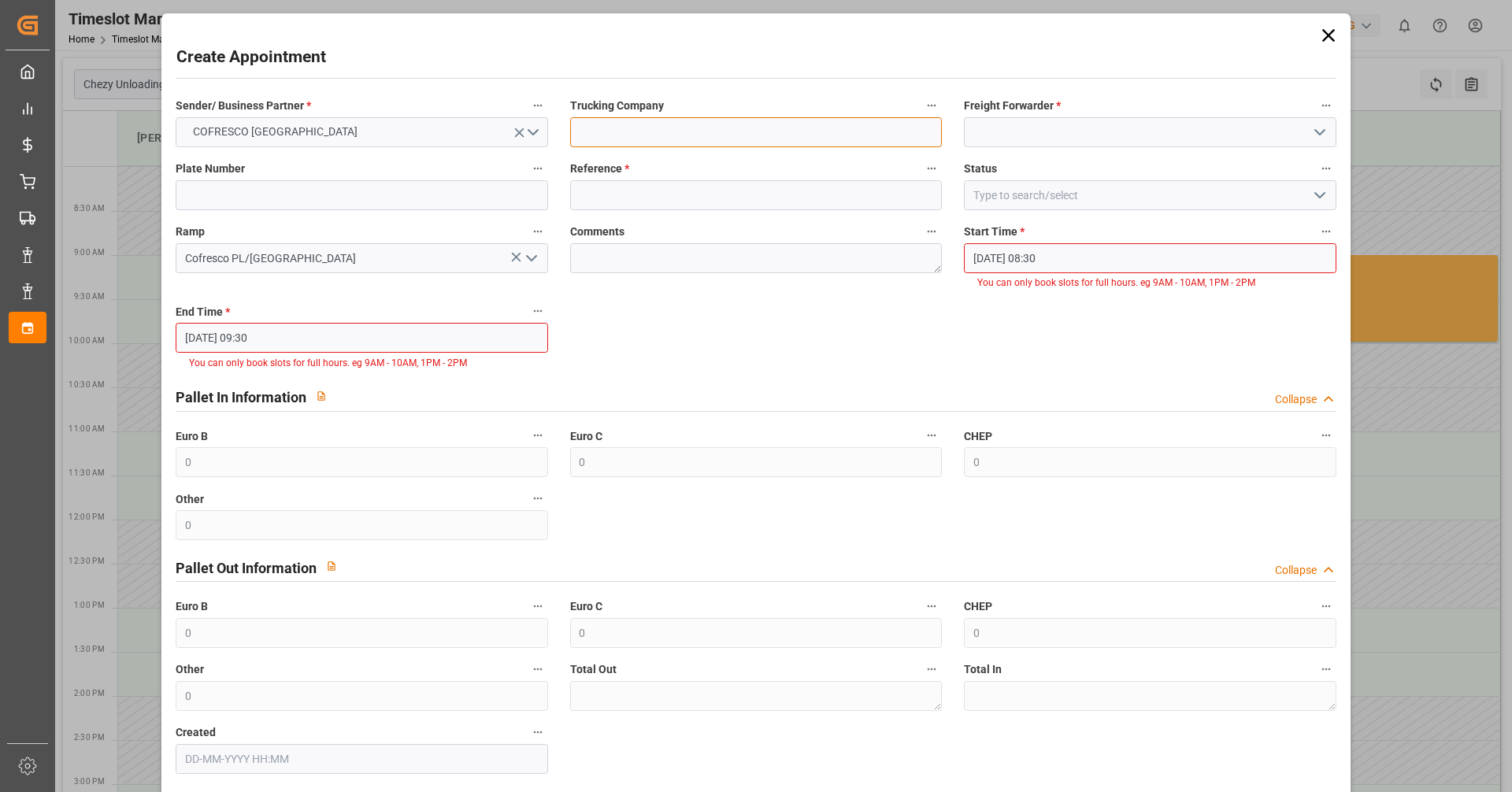
type input "INTERSER"
drag, startPoint x: 1010, startPoint y: 133, endPoint x: 1020, endPoint y: 152, distance: 21.5
click at [731, 133] on input at bounding box center [1149, 133] width 371 height 30
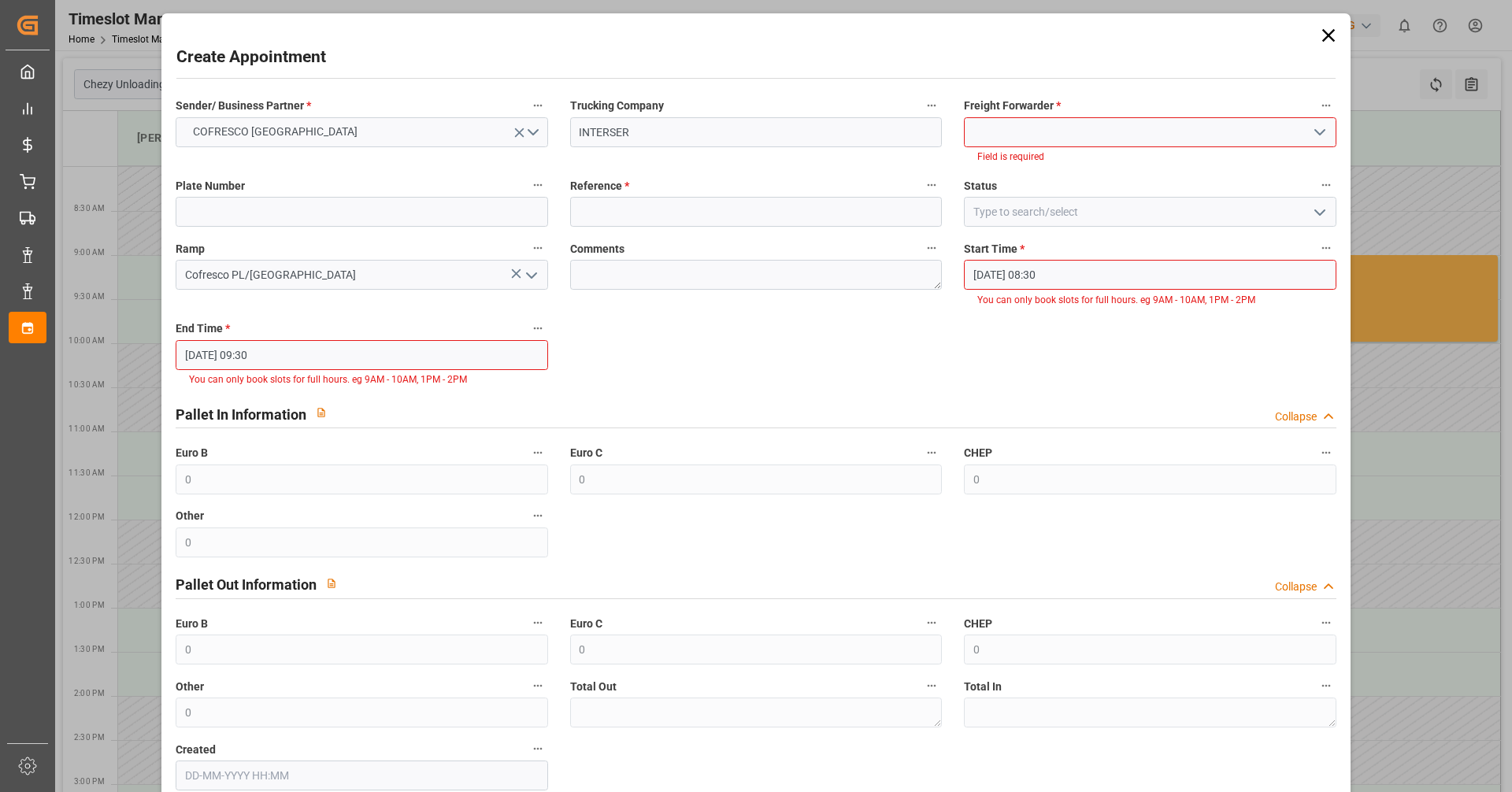
click at [731, 127] on icon "open menu" at bounding box center [1319, 132] width 19 height 19
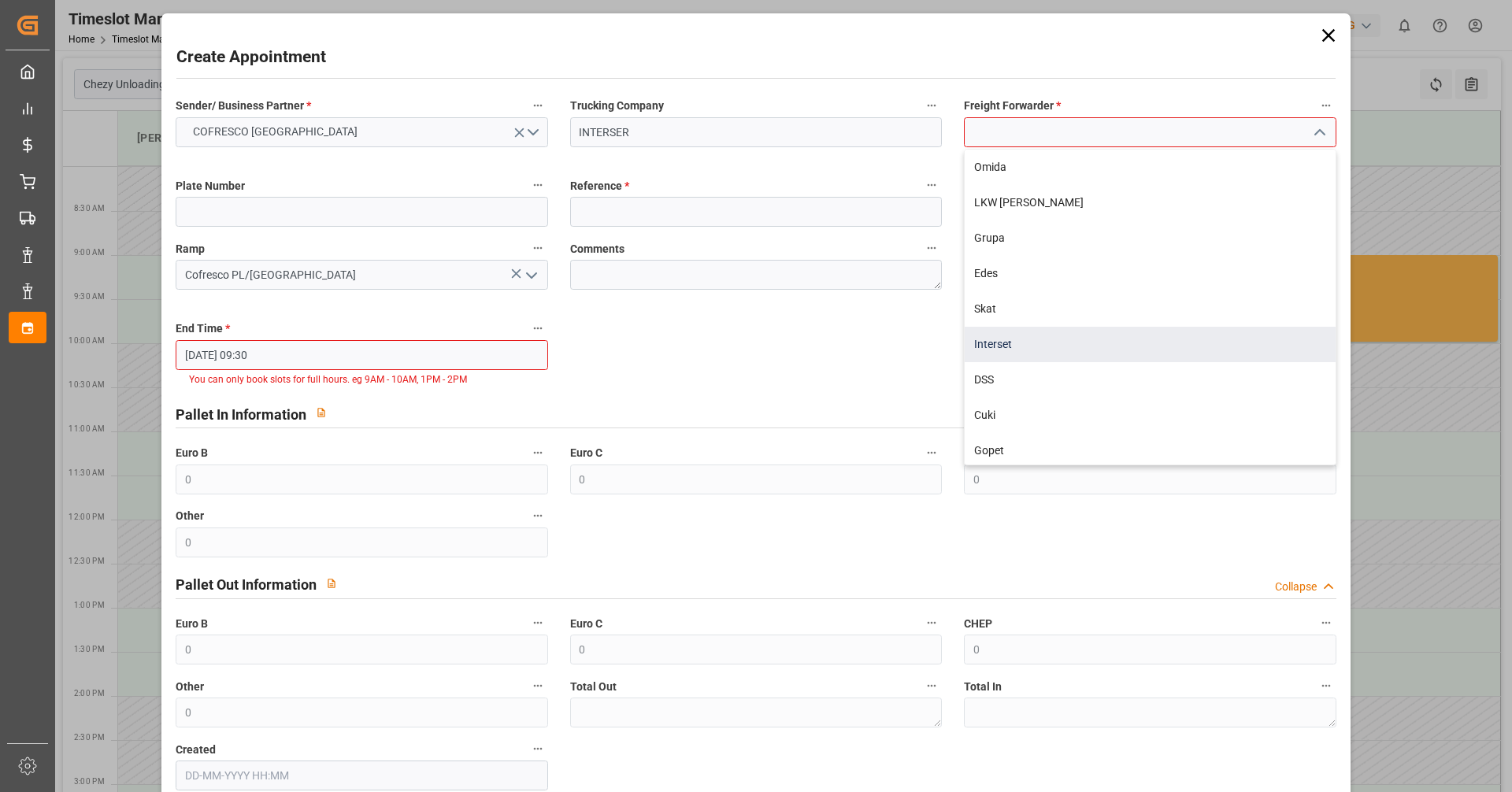
click at [731, 345] on div "Interset" at bounding box center [1149, 345] width 370 height 35
type input "Interset"
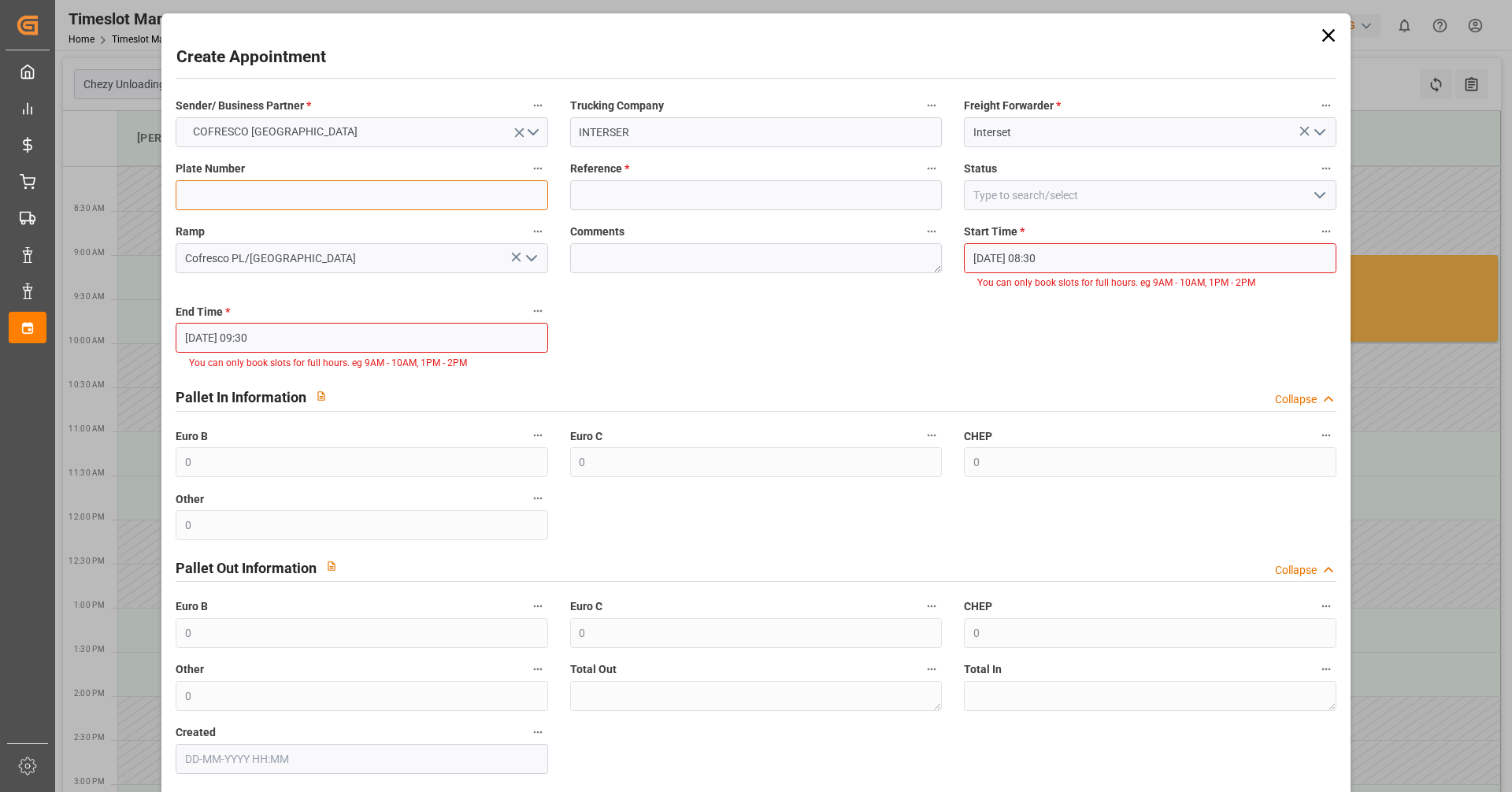
click at [282, 201] on input at bounding box center [362, 195] width 371 height 30
click at [282, 201] on input "ct" at bounding box center [362, 195] width 371 height 30
click at [279, 193] on input "ct" at bounding box center [362, 195] width 371 height 30
click at [259, 196] on input "ct" at bounding box center [362, 195] width 371 height 30
drag, startPoint x: 261, startPoint y: 196, endPoint x: 112, endPoint y: 188, distance: 149.2
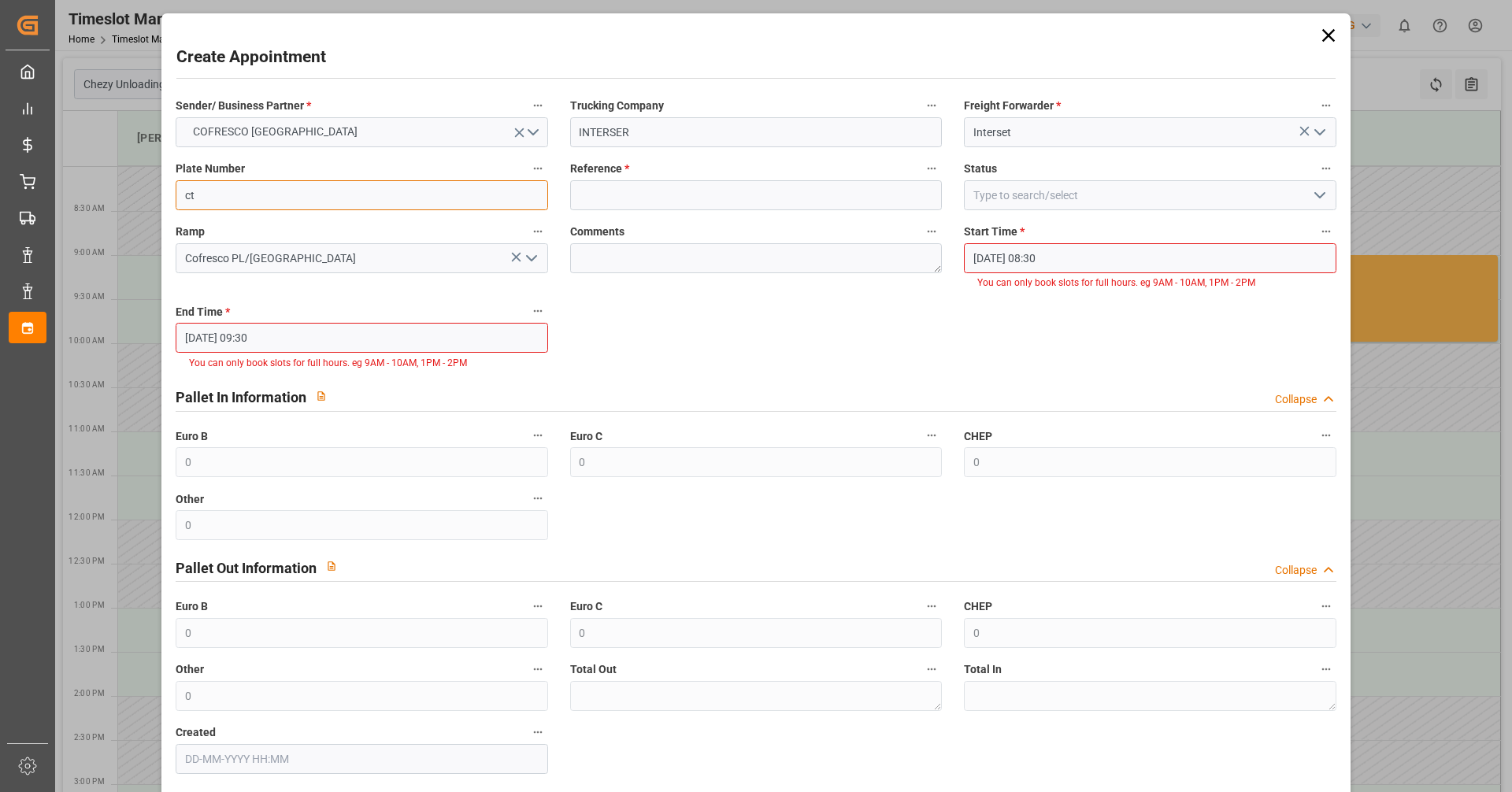
click at [115, 188] on div "Create Appointment Sender/ Business Partner * COFRESCO POLAND Trucking Company …" at bounding box center [756, 396] width 1512 height 792
type input "ctr5107p/ct4381w"
click at [627, 200] on input at bounding box center [756, 195] width 371 height 30
type input "48"
click at [731, 263] on input "[DATE] 08:30" at bounding box center [1149, 258] width 371 height 30
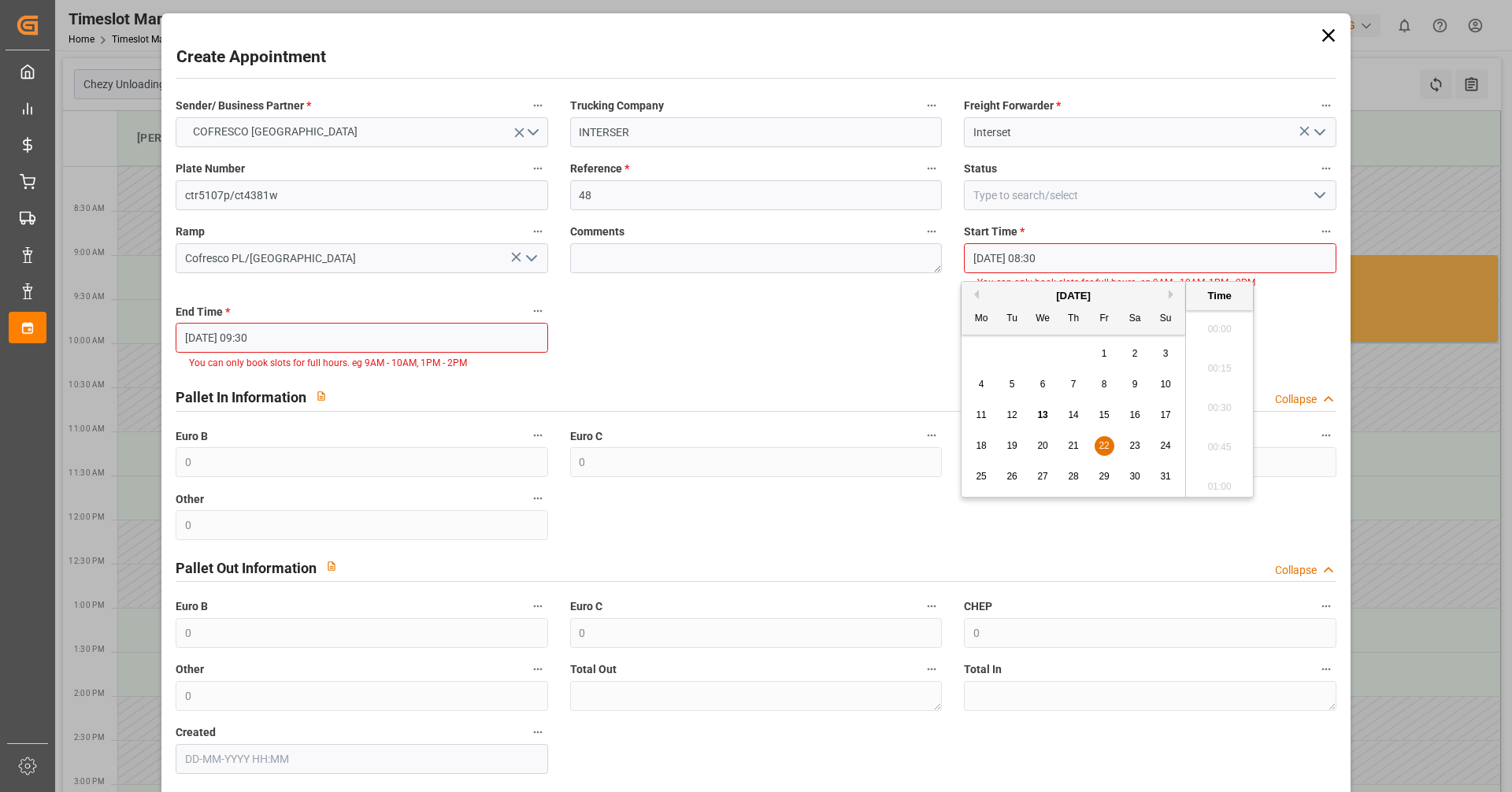
scroll to position [1265, 0]
click at [731, 443] on span "22" at bounding box center [1103, 446] width 11 height 11
click at [731, 330] on li "08:00" at bounding box center [1219, 324] width 67 height 40
type input "[DATE] 08:00"
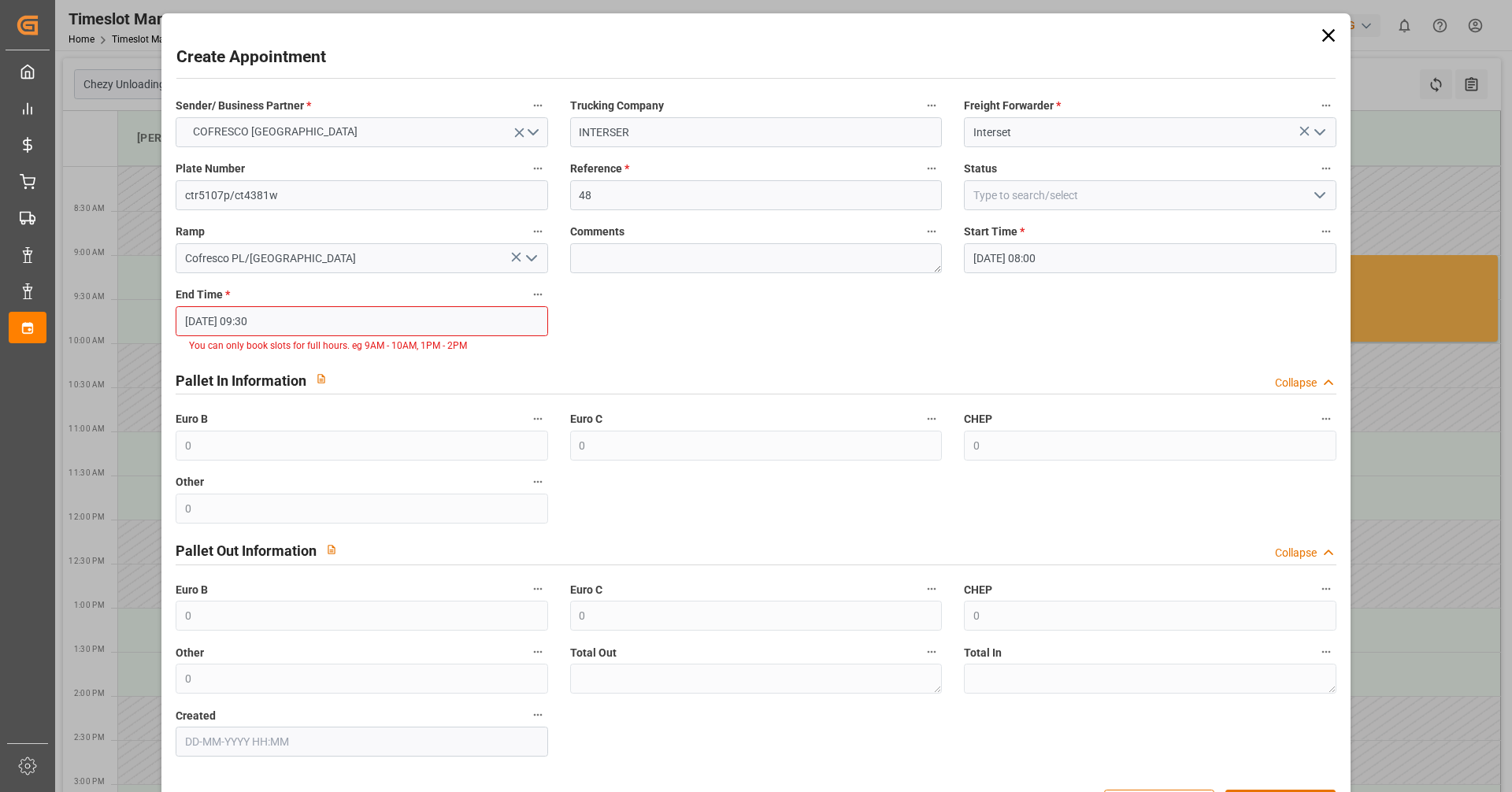
click at [370, 319] on input "[DATE] 09:30" at bounding box center [362, 321] width 371 height 30
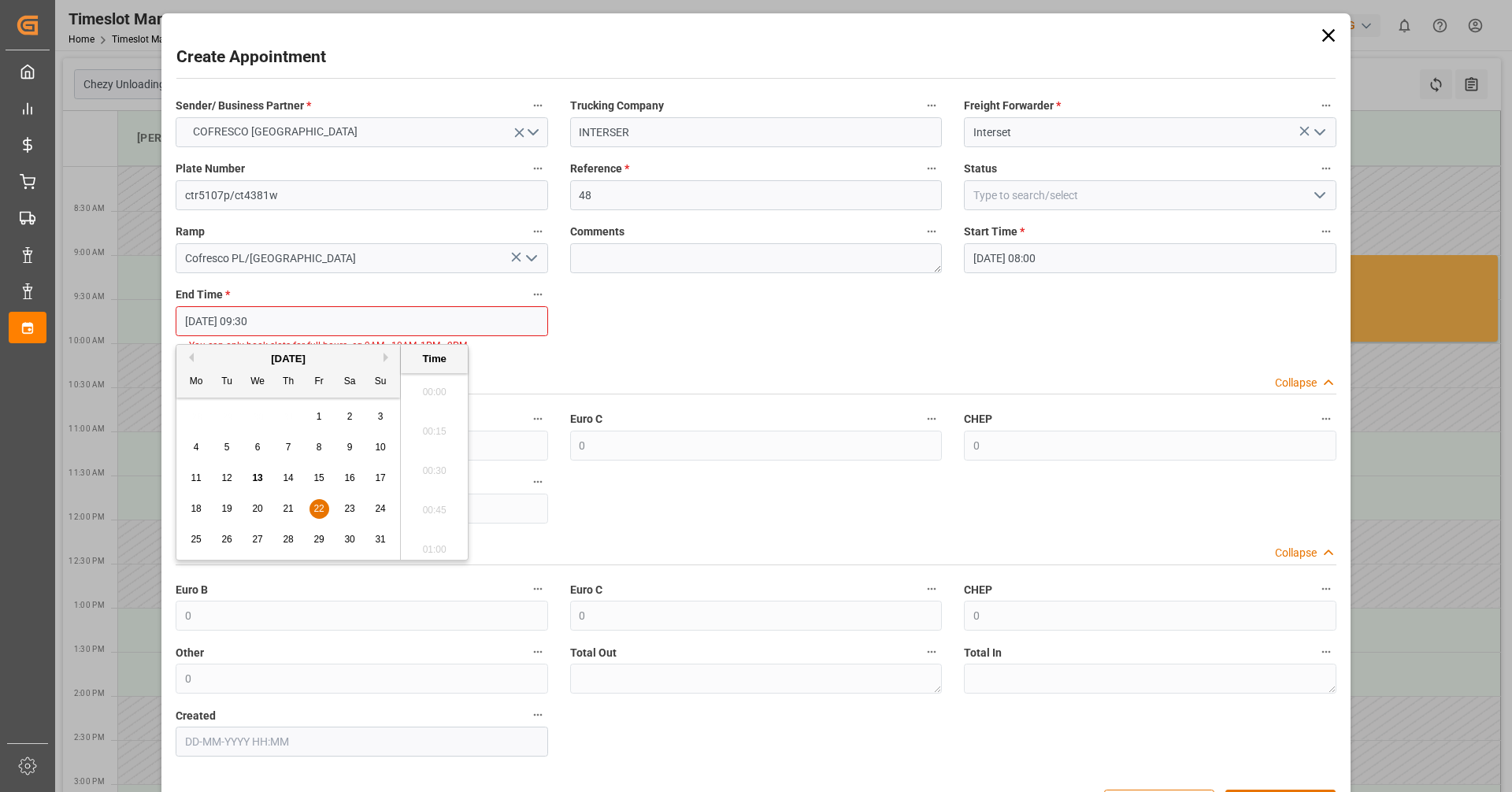
scroll to position [1422, 0]
click at [316, 509] on span "22" at bounding box center [318, 508] width 11 height 11
click at [445, 397] on li "09:00" at bounding box center [434, 387] width 67 height 40
type input "[DATE] 09:00"
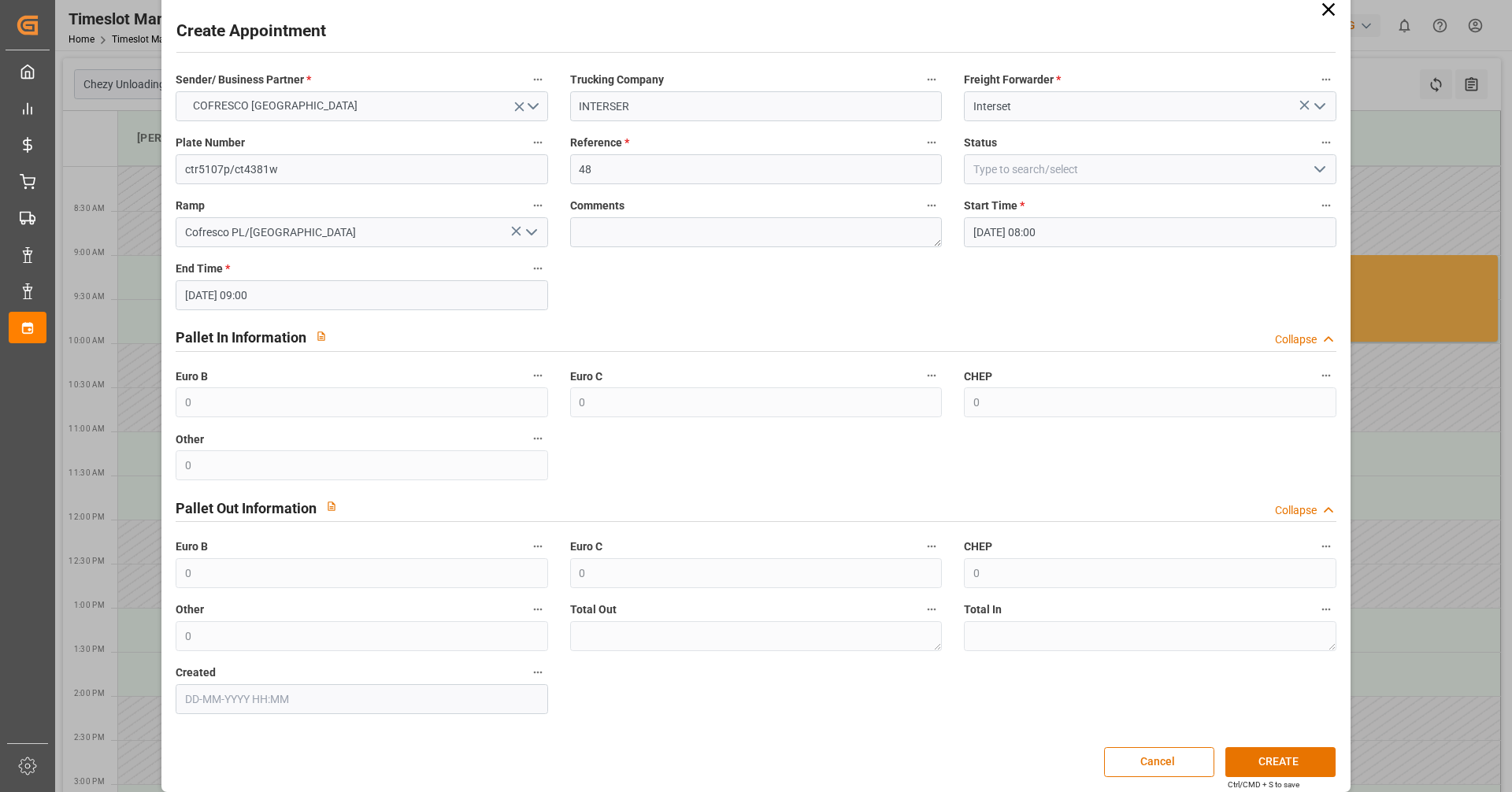
scroll to position [40, 0]
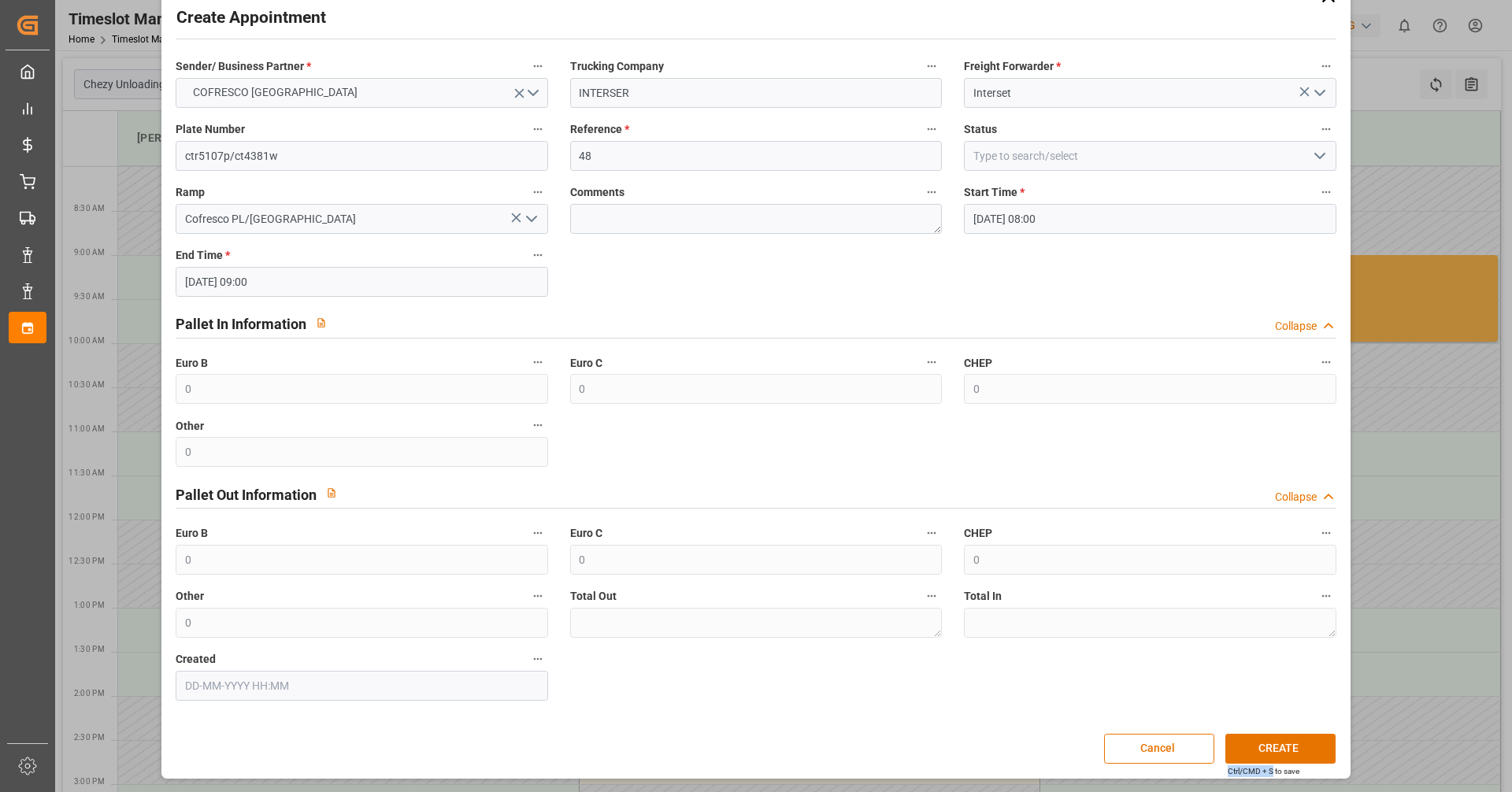
click at [731, 764] on div "Create Appointment Sender/ Business Partner * COFRESCO [GEOGRAPHIC_DATA] Trucki…" at bounding box center [755, 376] width 1180 height 796
drag, startPoint x: 1269, startPoint y: 764, endPoint x: 1240, endPoint y: 749, distance: 32.6
click at [731, 749] on button "CREATE" at bounding box center [1280, 749] width 111 height 30
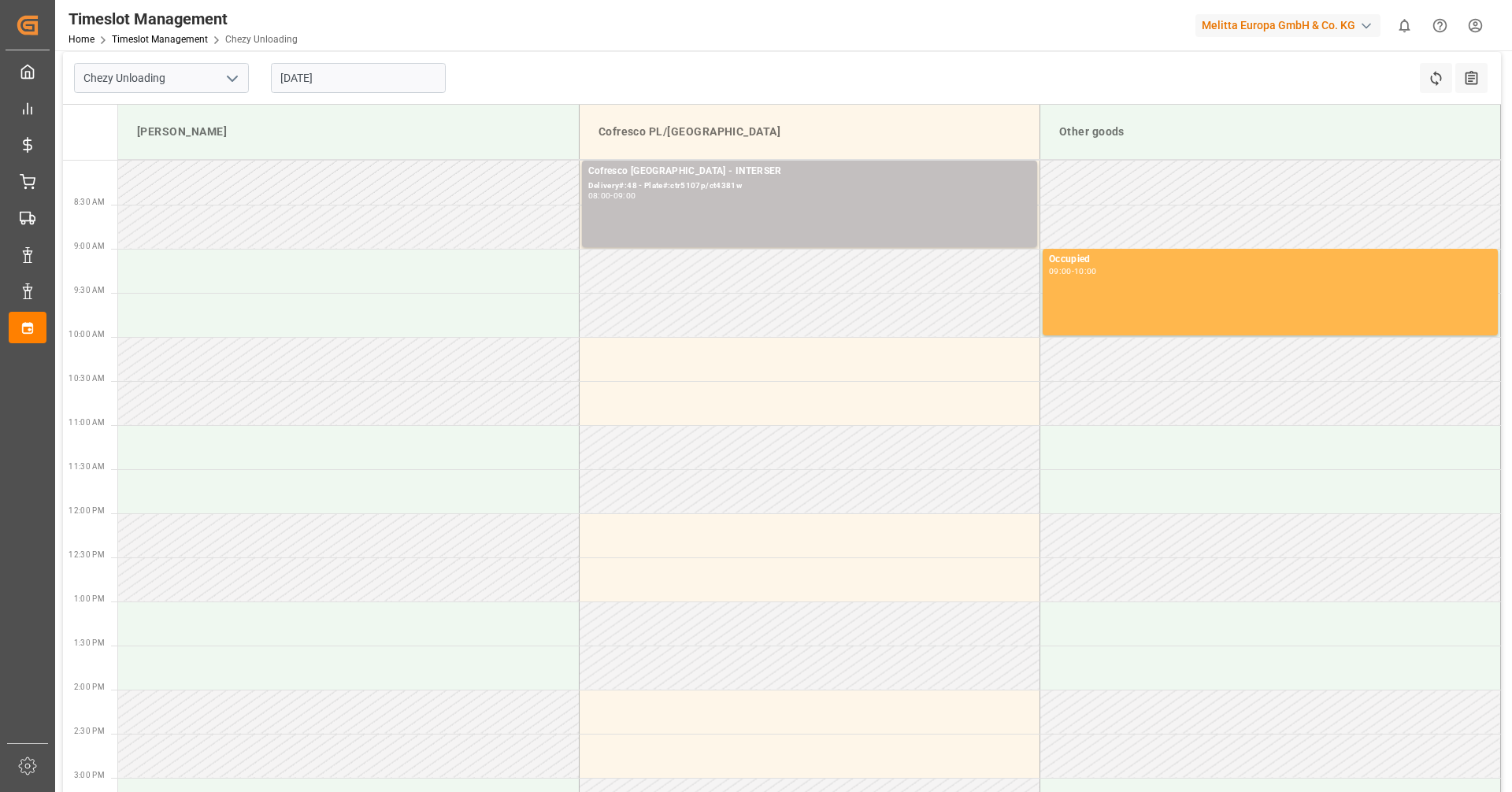
scroll to position [0, 0]
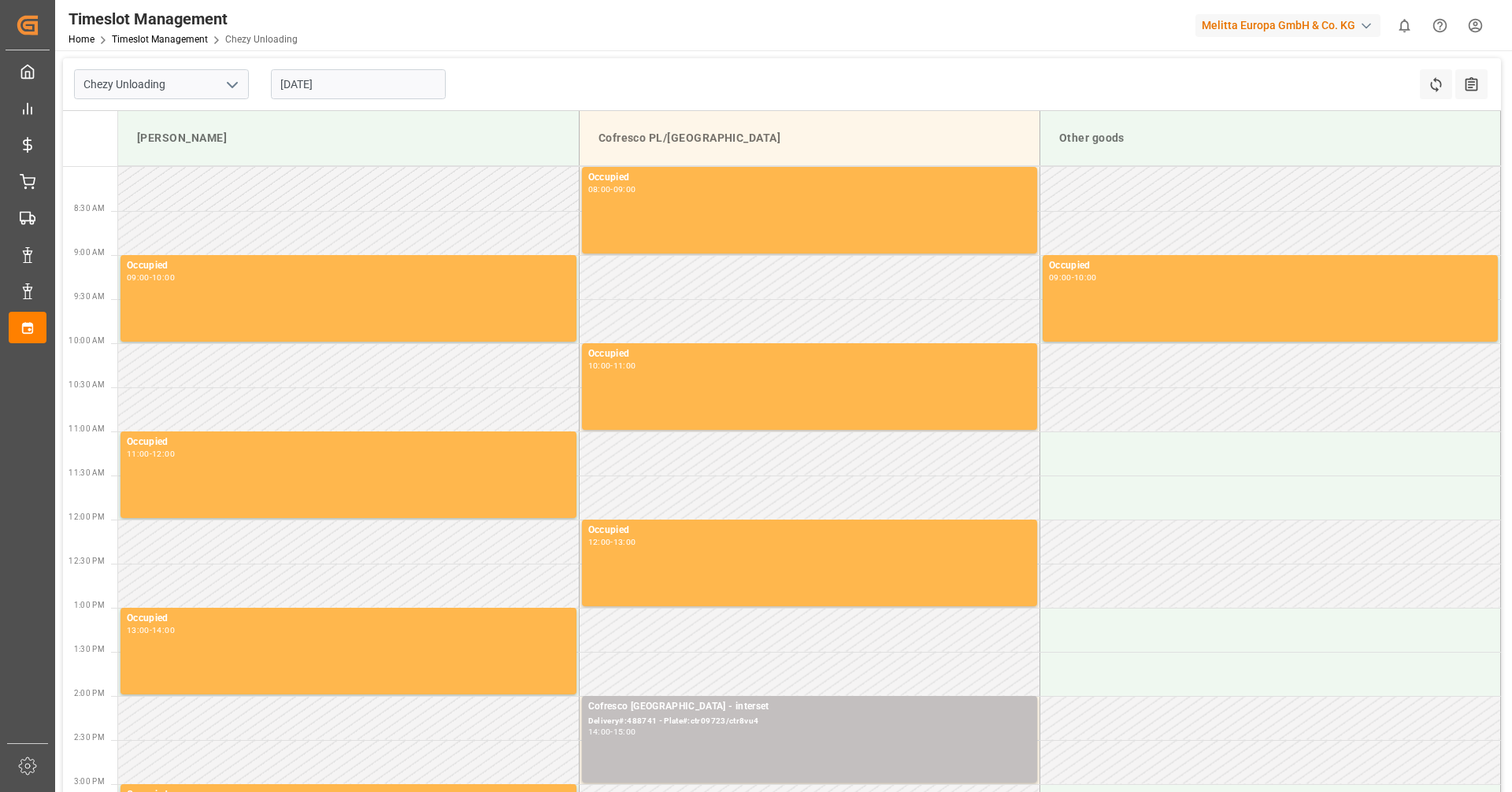
click at [329, 91] on input "[DATE]" at bounding box center [358, 84] width 175 height 30
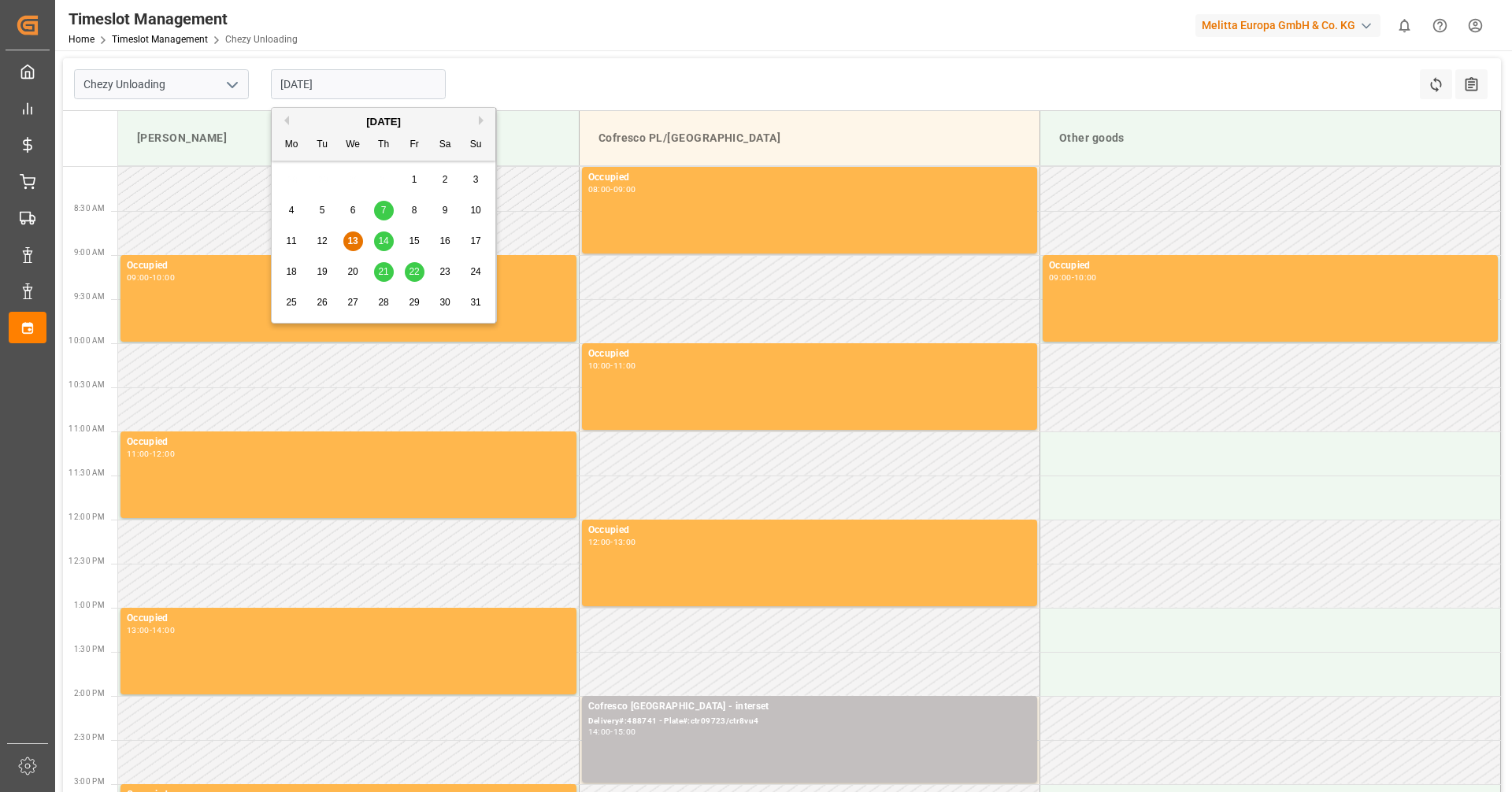
click at [353, 242] on span "13" at bounding box center [353, 240] width 11 height 11
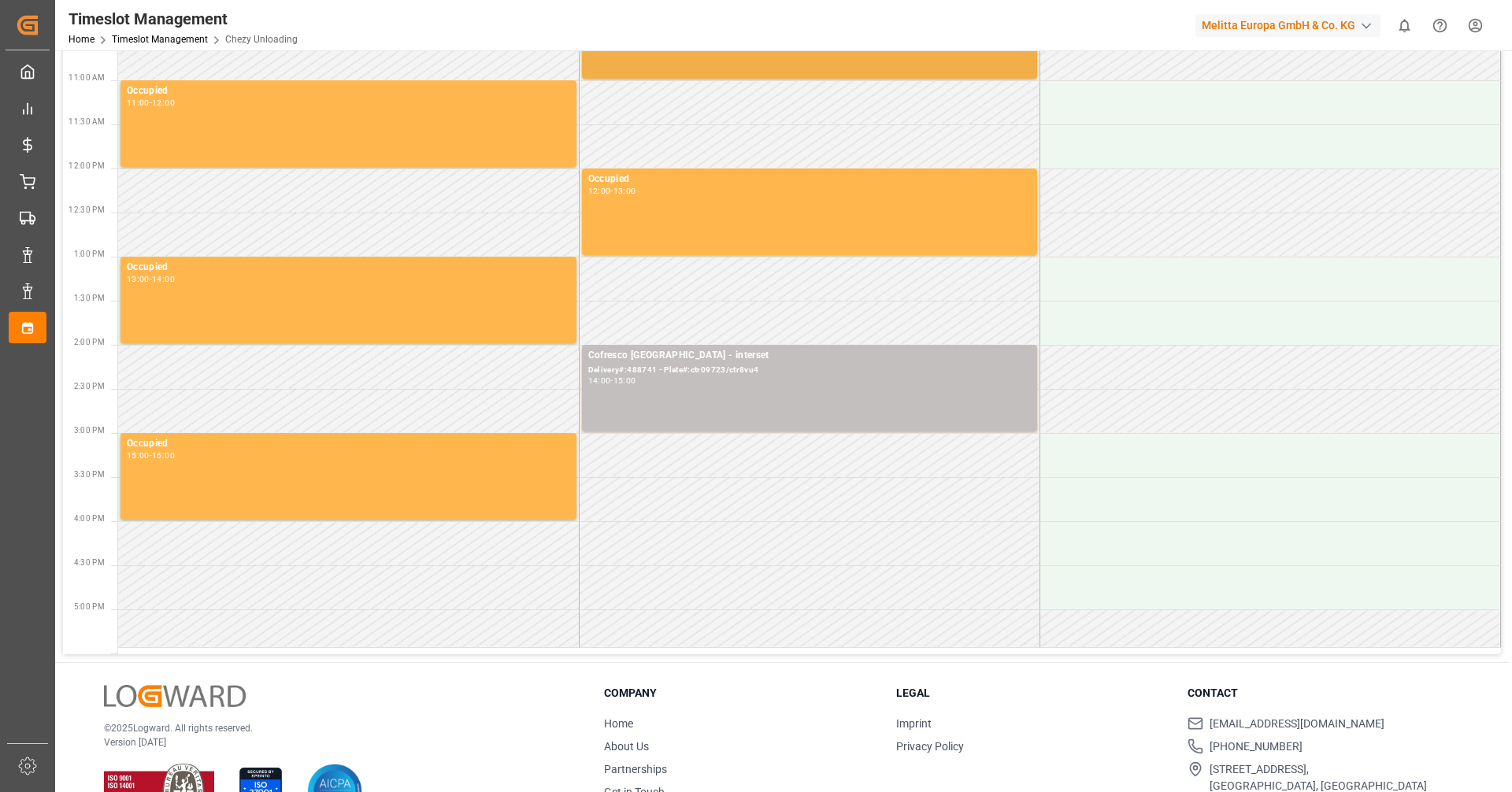
scroll to position [393, 0]
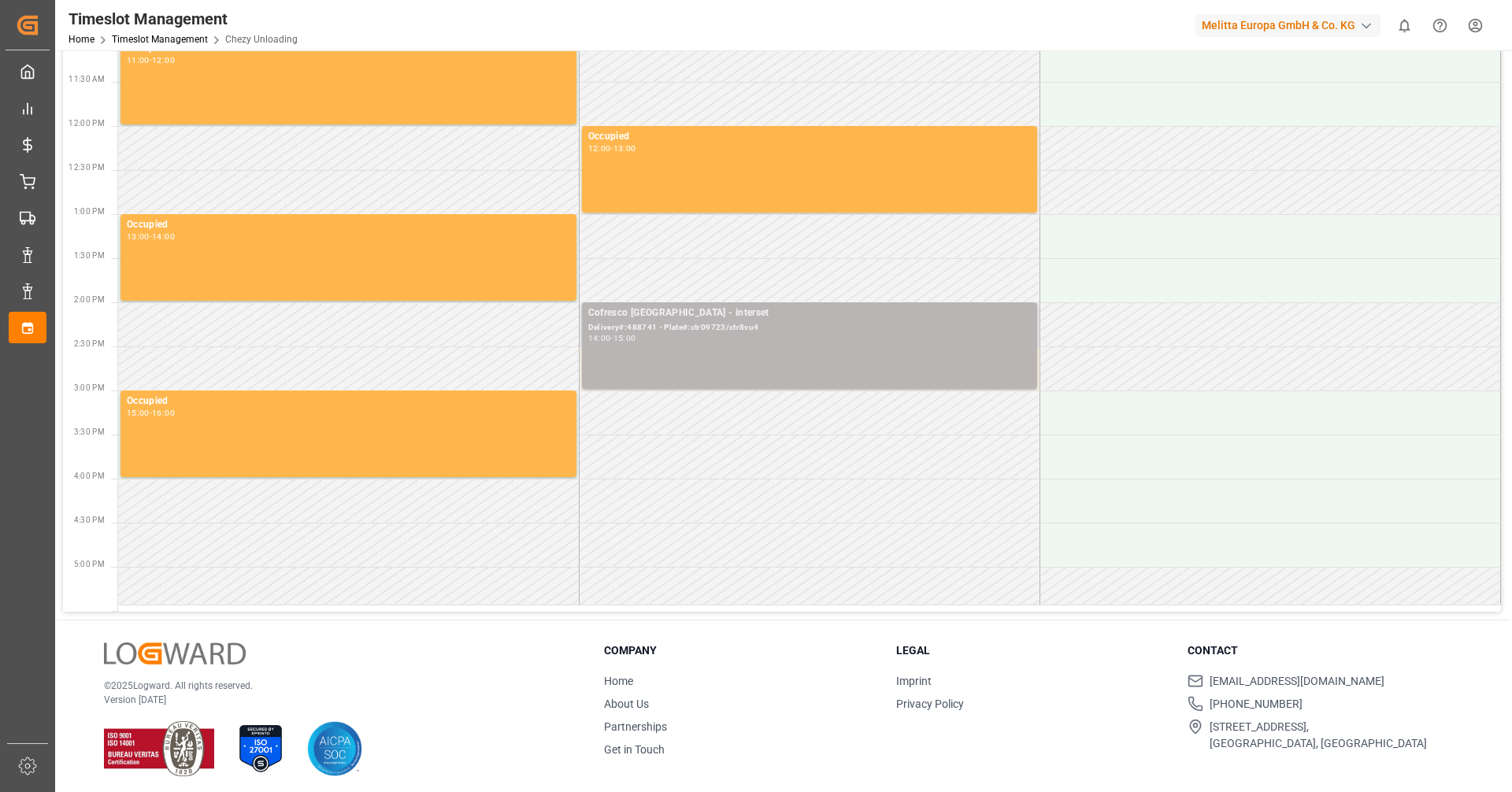
click at [895, 345] on div "Cofresco Poland - interset Delivery#:488741 - Plate#:ctr09723/ctr8vu4 14:00 - 1…" at bounding box center [809, 346] width 443 height 80
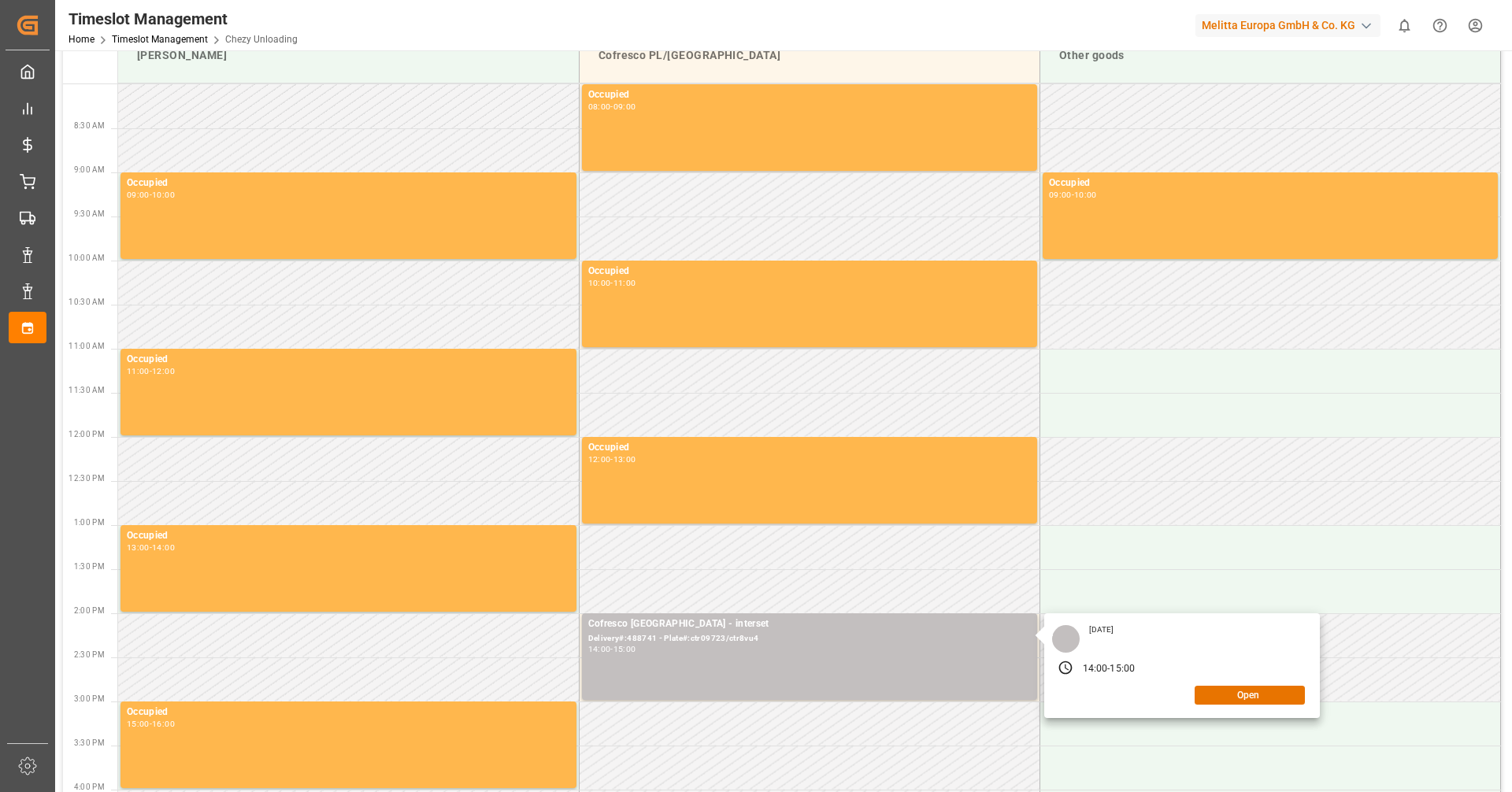
scroll to position [0, 0]
